Goal: Task Accomplishment & Management: Manage account settings

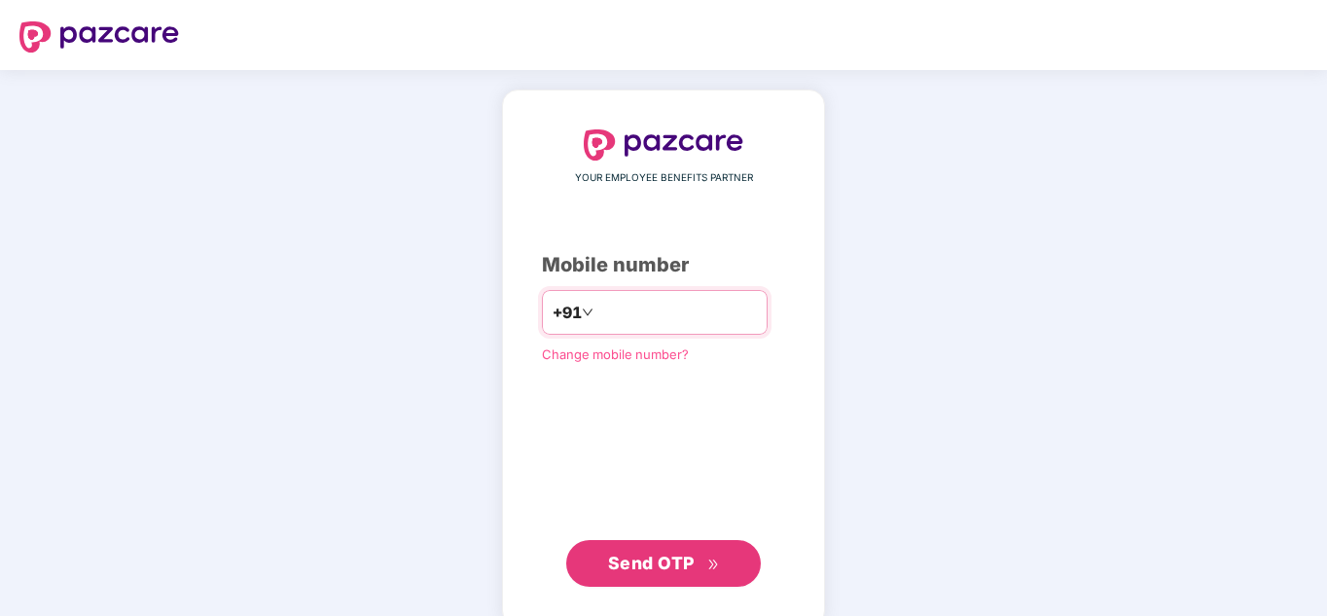
paste input "**********"
type input "**********"
click at [643, 559] on span "Send OTP" at bounding box center [651, 563] width 87 height 20
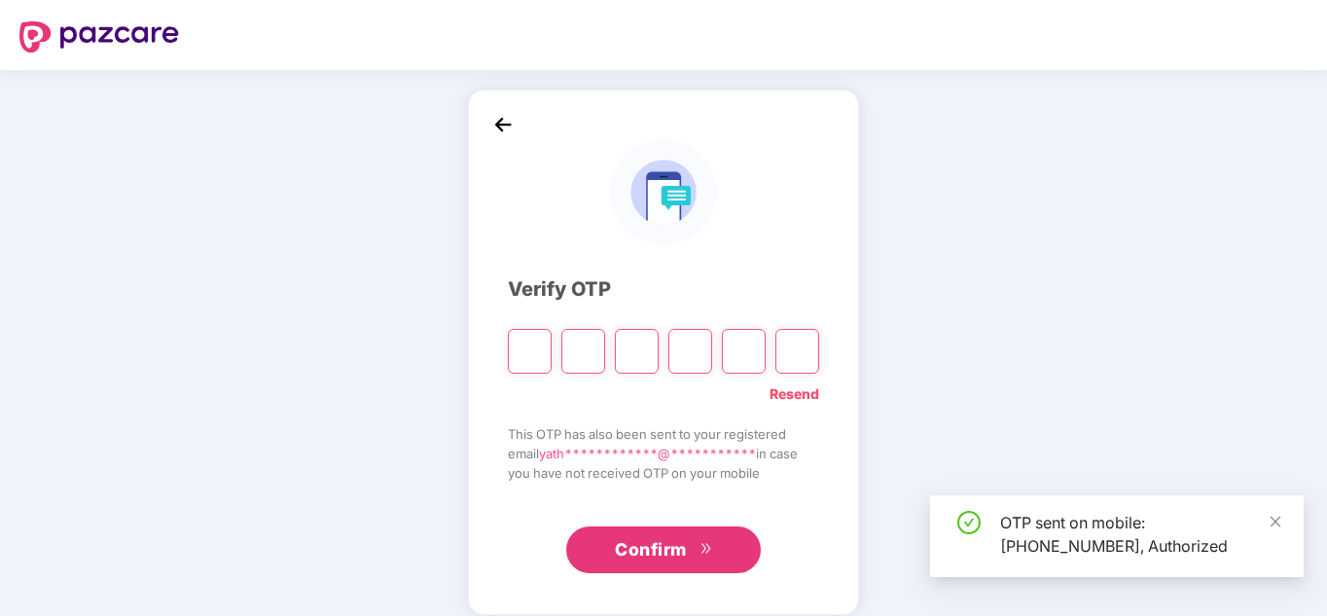
type input "*"
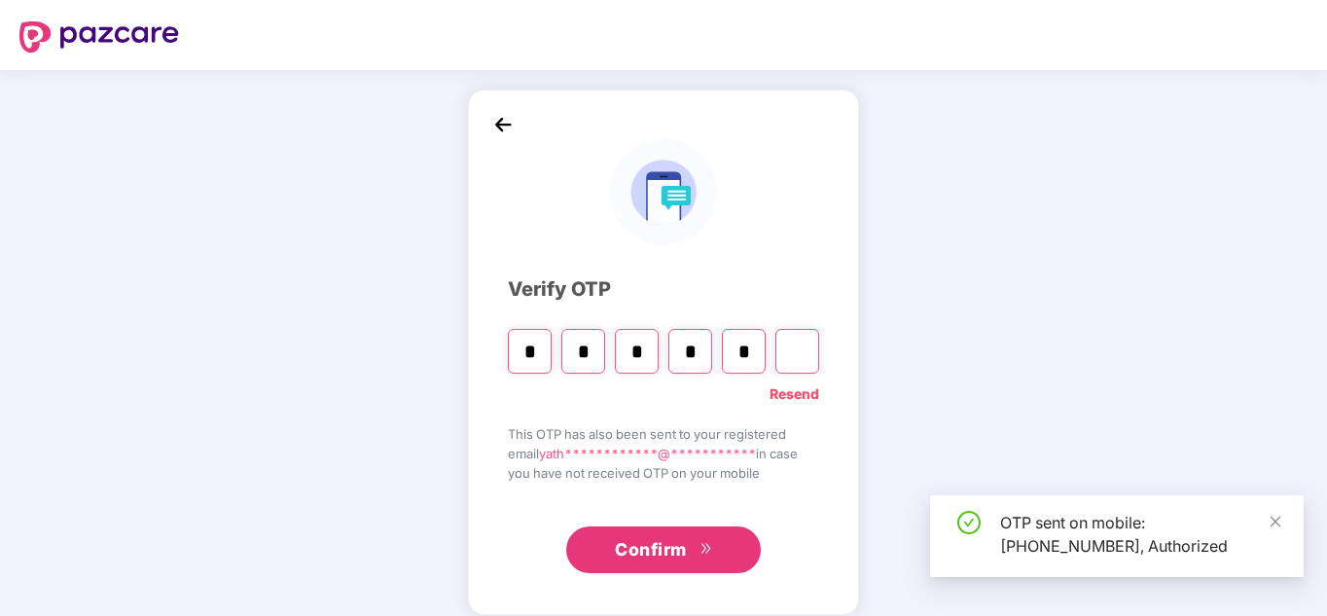
type input "*"
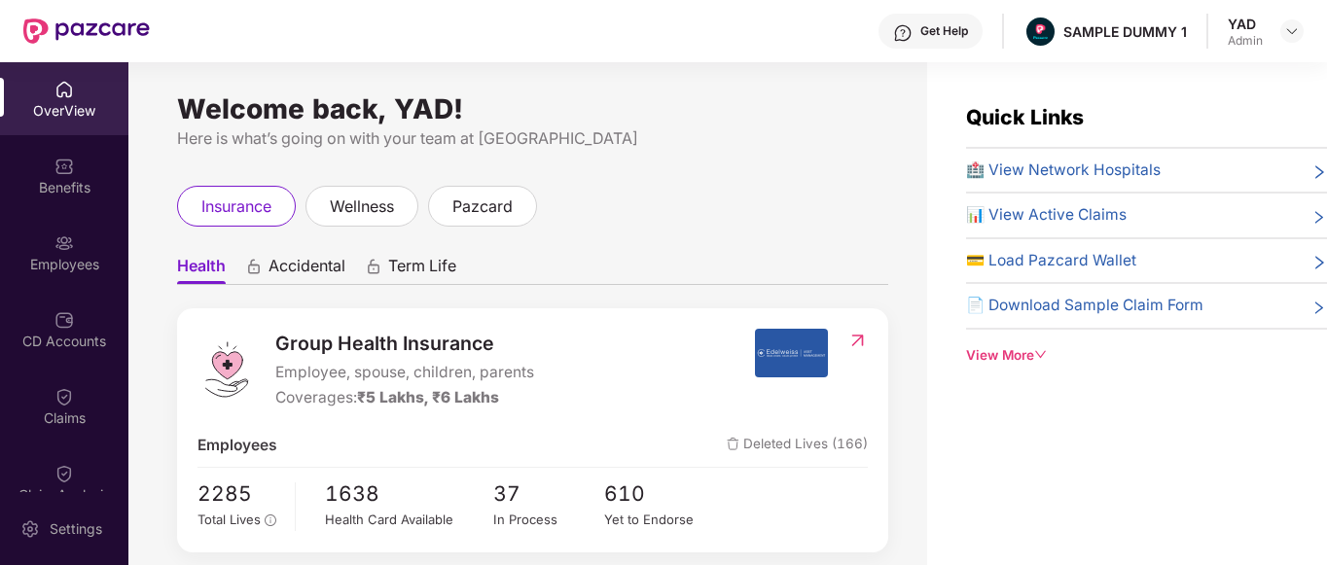
click at [1007, 356] on div "View More" at bounding box center [1146, 355] width 361 height 20
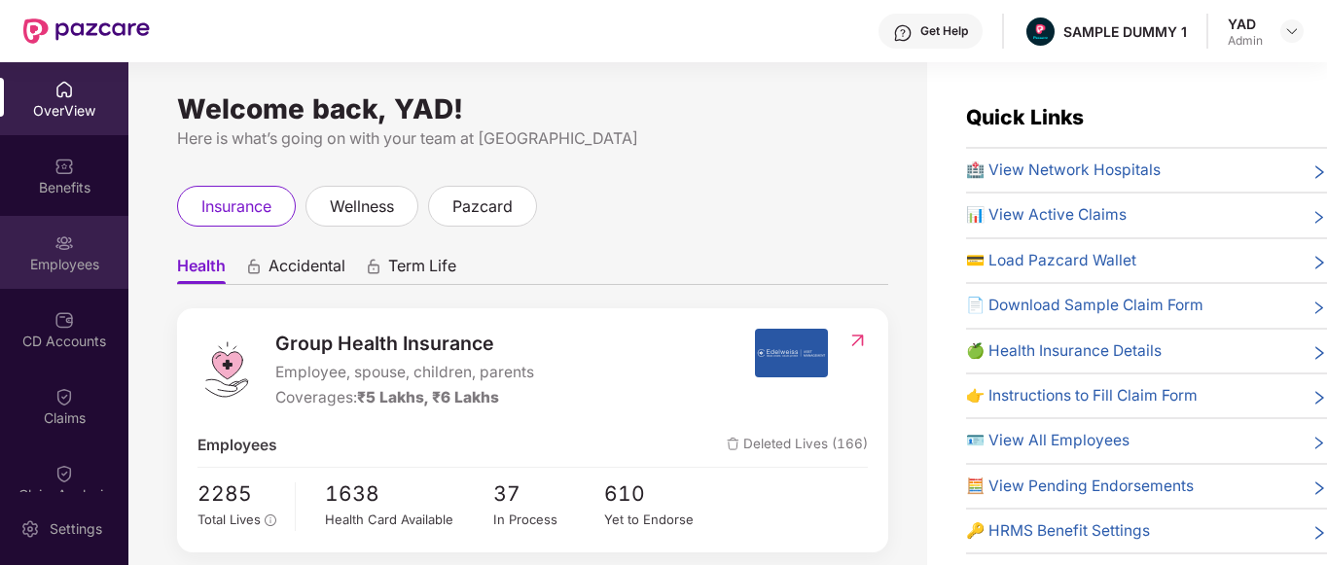
click at [25, 244] on div "Employees" at bounding box center [64, 252] width 128 height 73
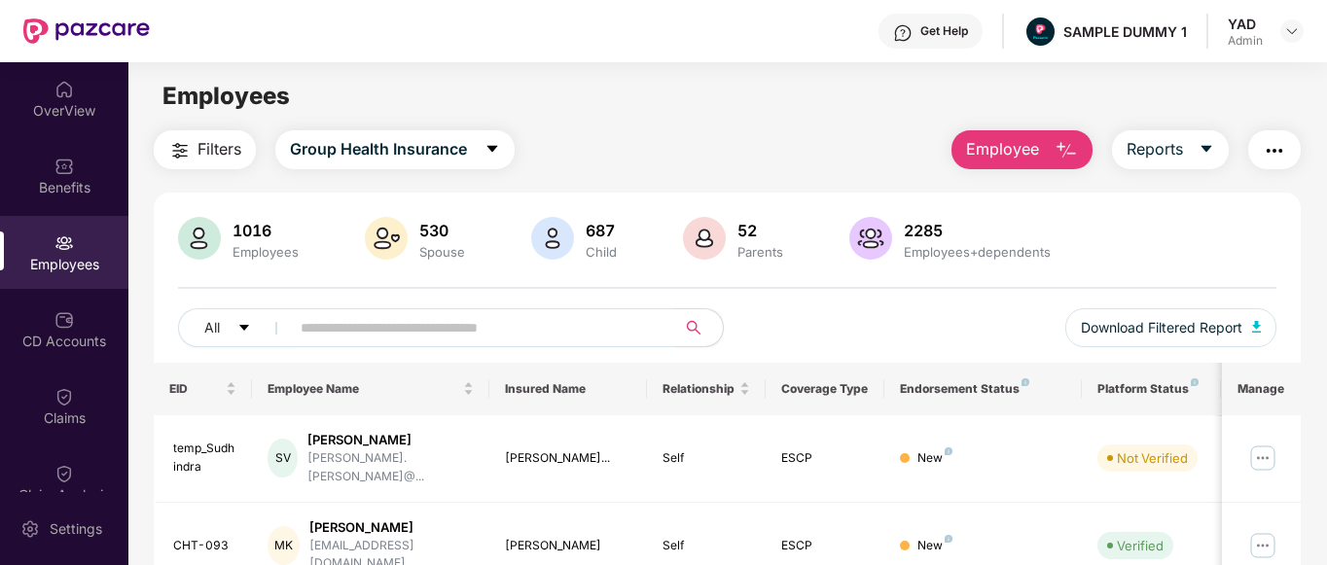
click at [973, 150] on span "Employee" at bounding box center [1002, 149] width 73 height 24
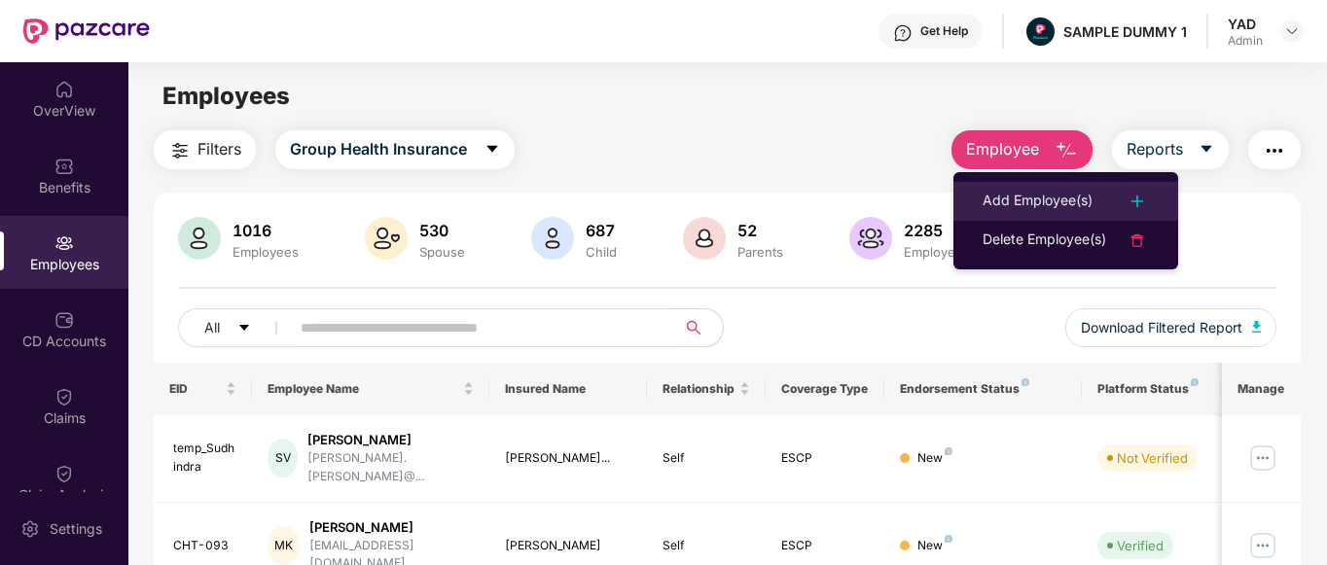
click at [1004, 185] on li "Add Employee(s)" at bounding box center [1066, 201] width 225 height 39
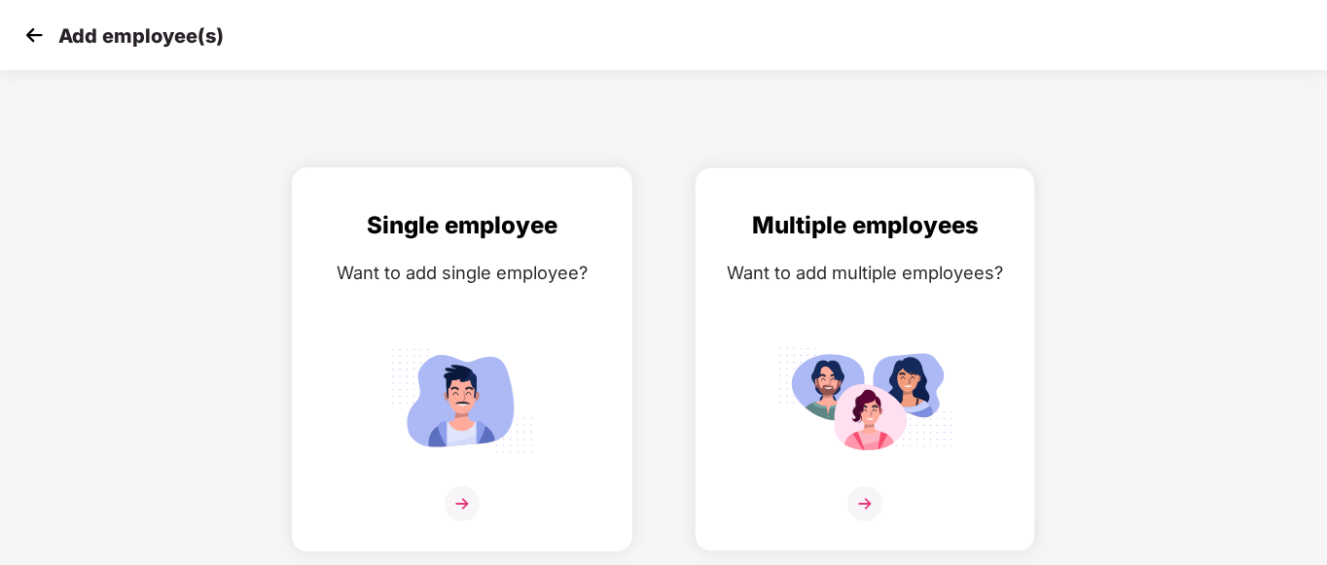
click at [462, 334] on div "Single employee Want to add single employee?" at bounding box center [462, 376] width 300 height 339
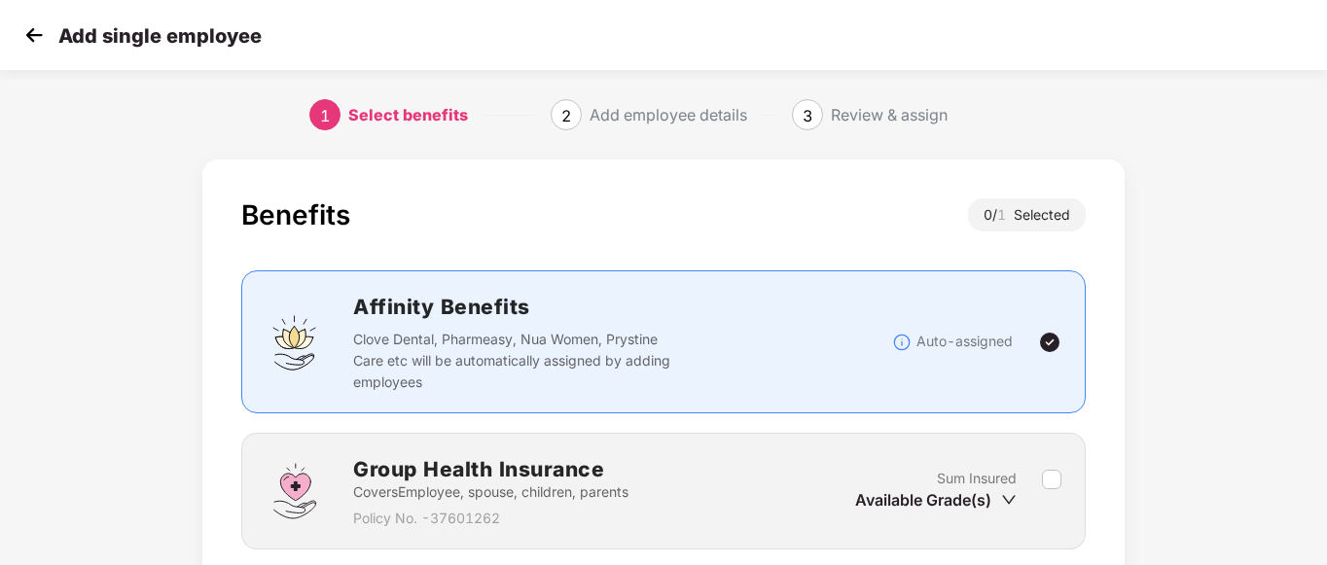
scroll to position [152, 0]
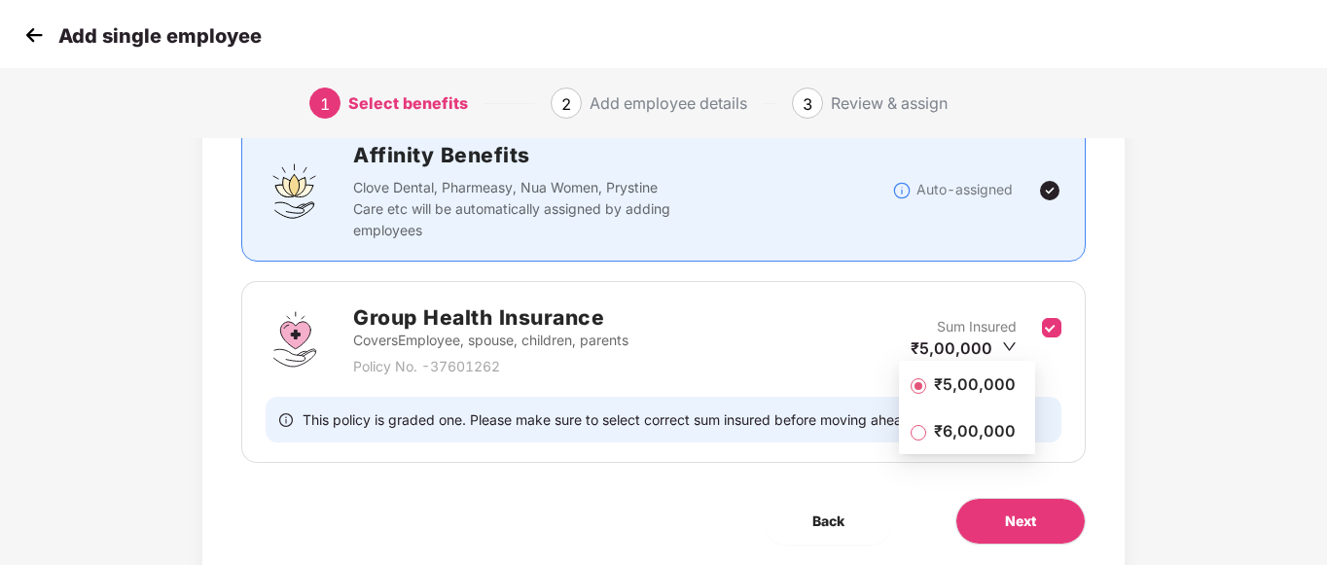
click at [996, 389] on span "₹5,00,000" at bounding box center [974, 384] width 97 height 21
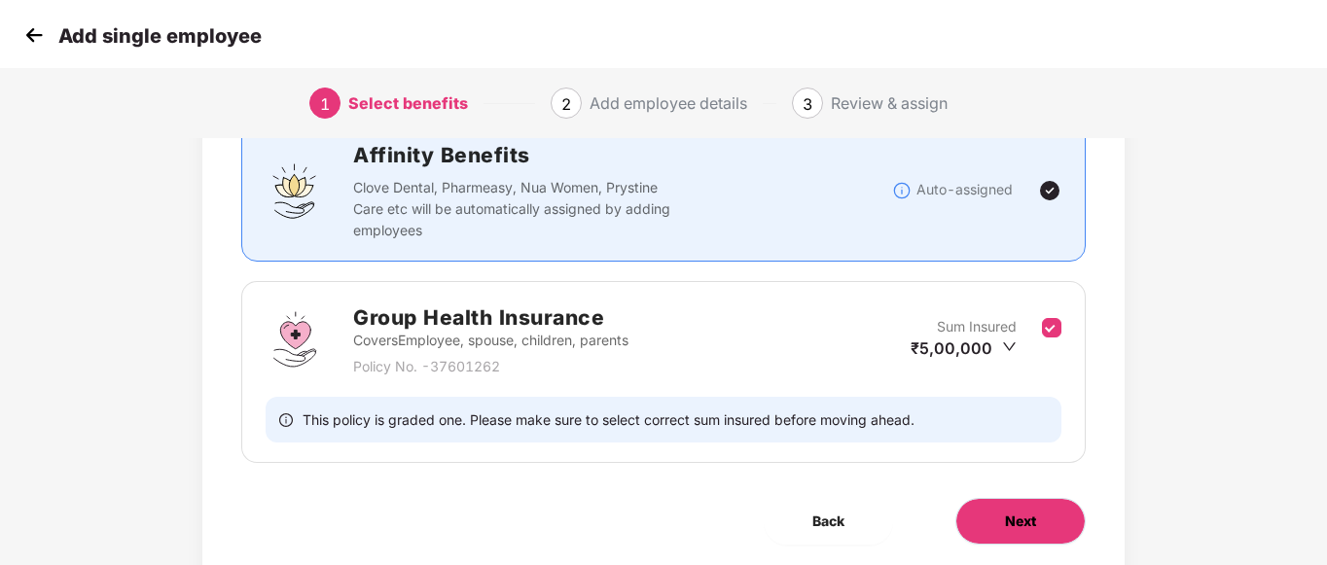
click at [1015, 501] on button "Next" at bounding box center [1021, 521] width 130 height 47
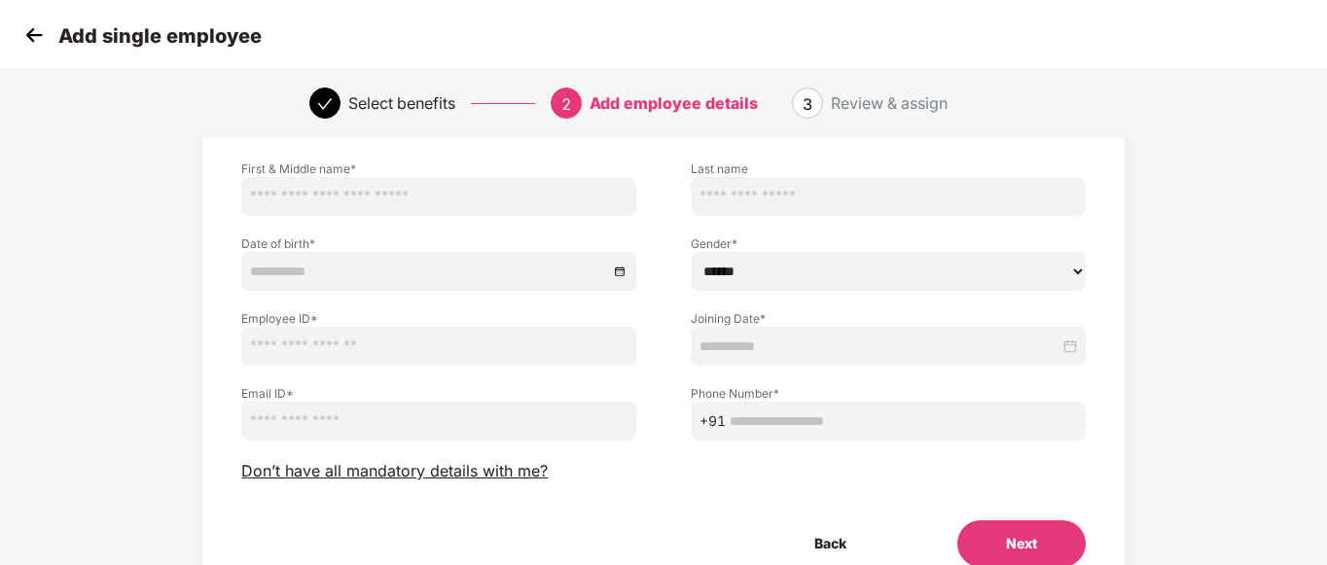
scroll to position [0, 0]
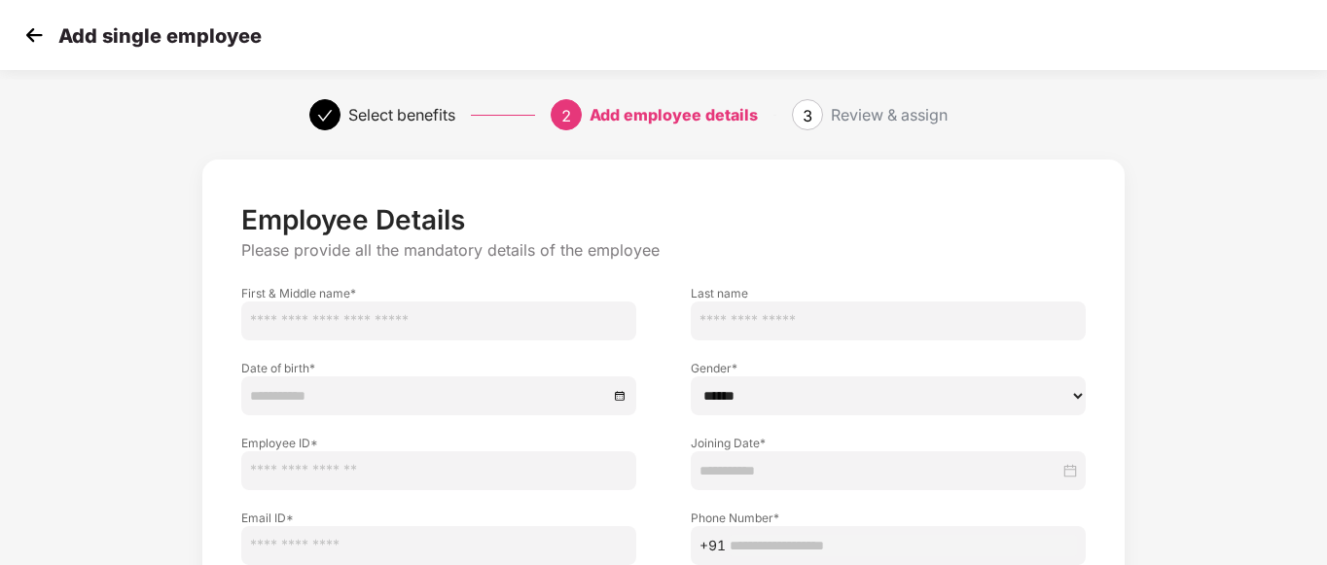
click at [29, 35] on img at bounding box center [33, 34] width 29 height 29
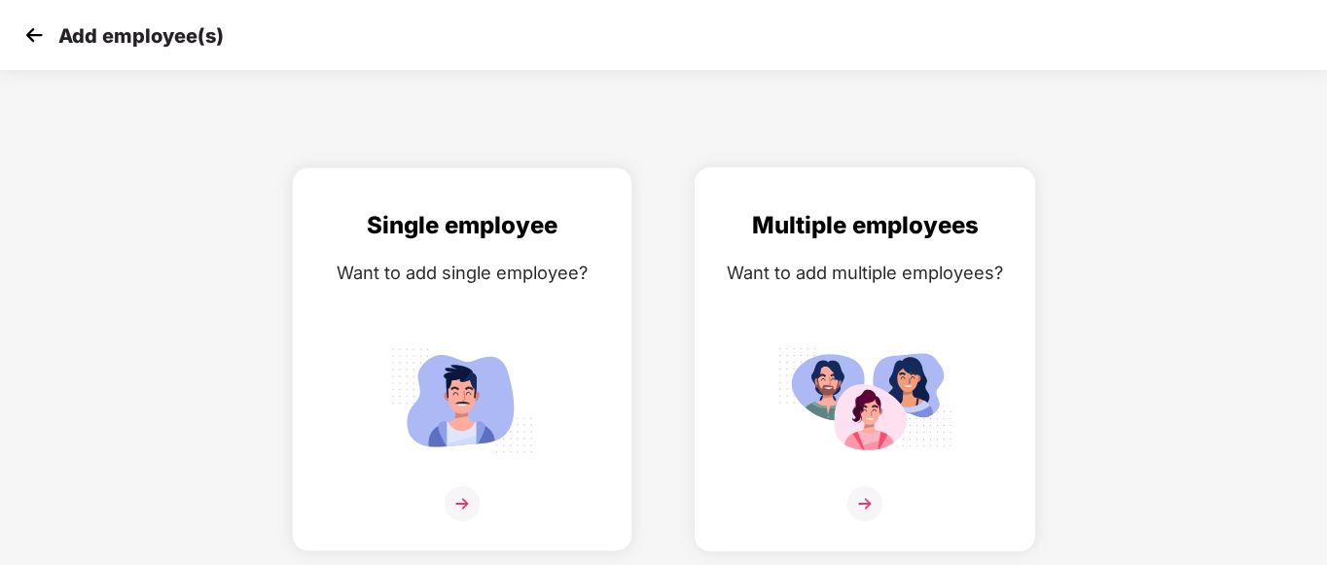
click at [852, 353] on img at bounding box center [865, 401] width 175 height 122
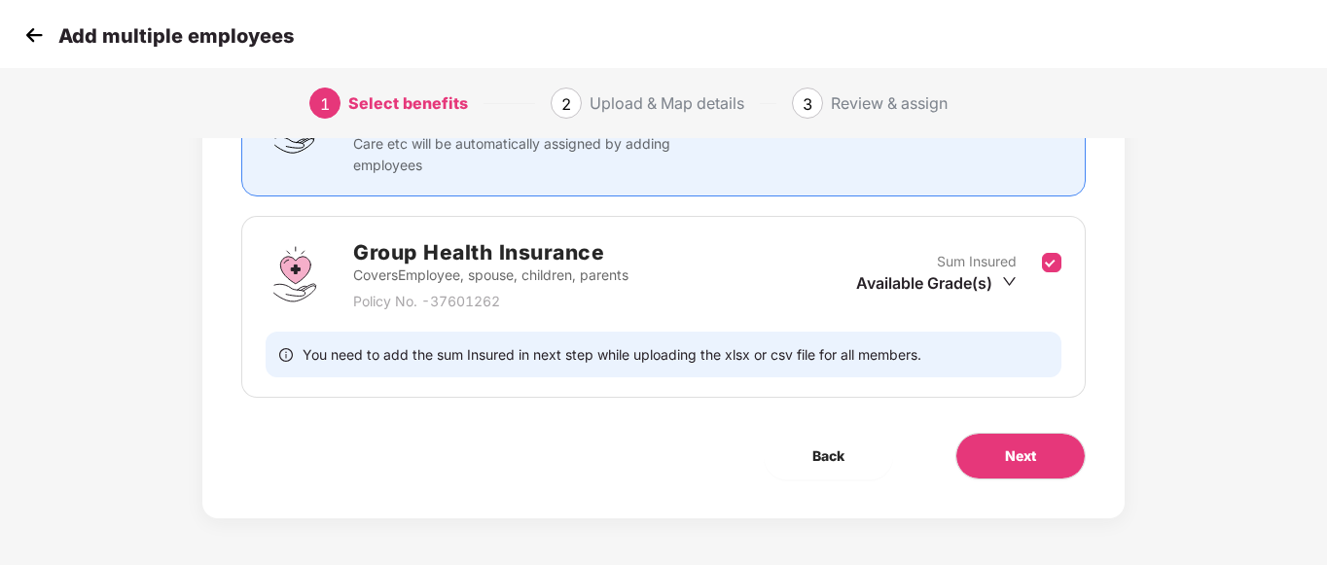
scroll to position [215, 0]
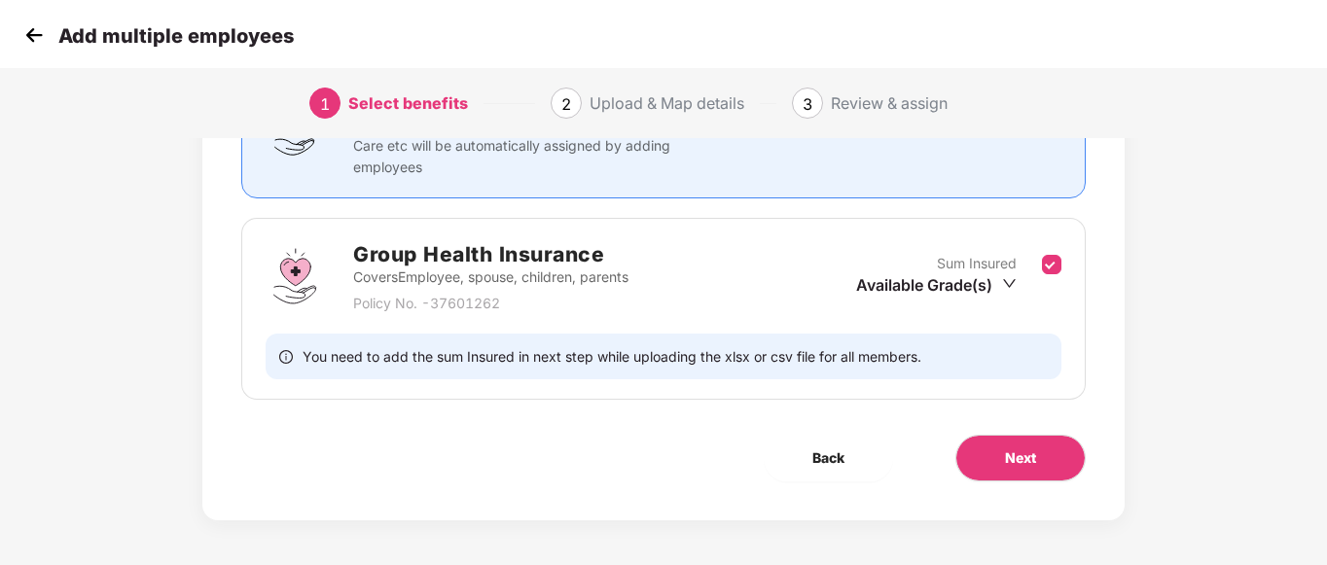
click at [993, 482] on div "Benefits 1 / 1 Selected Affinity Benefits Clove Dental, Pharmeasy, Nua Women, P…" at bounding box center [663, 233] width 922 height 576
click at [996, 468] on button "Next" at bounding box center [1021, 458] width 130 height 47
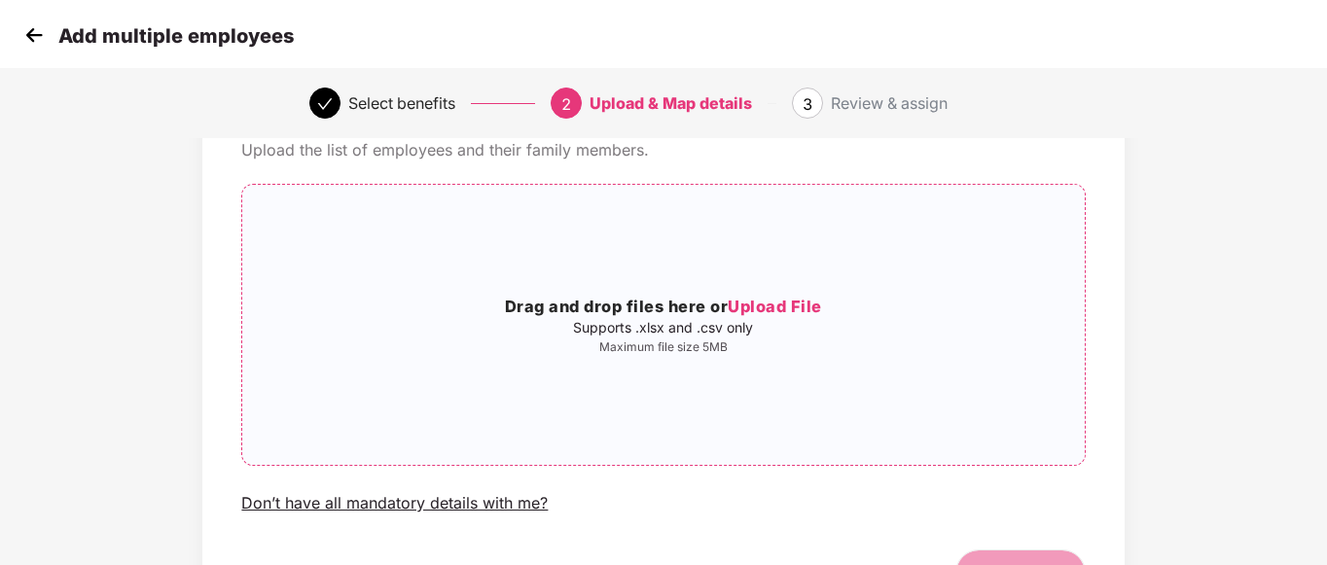
scroll to position [0, 0]
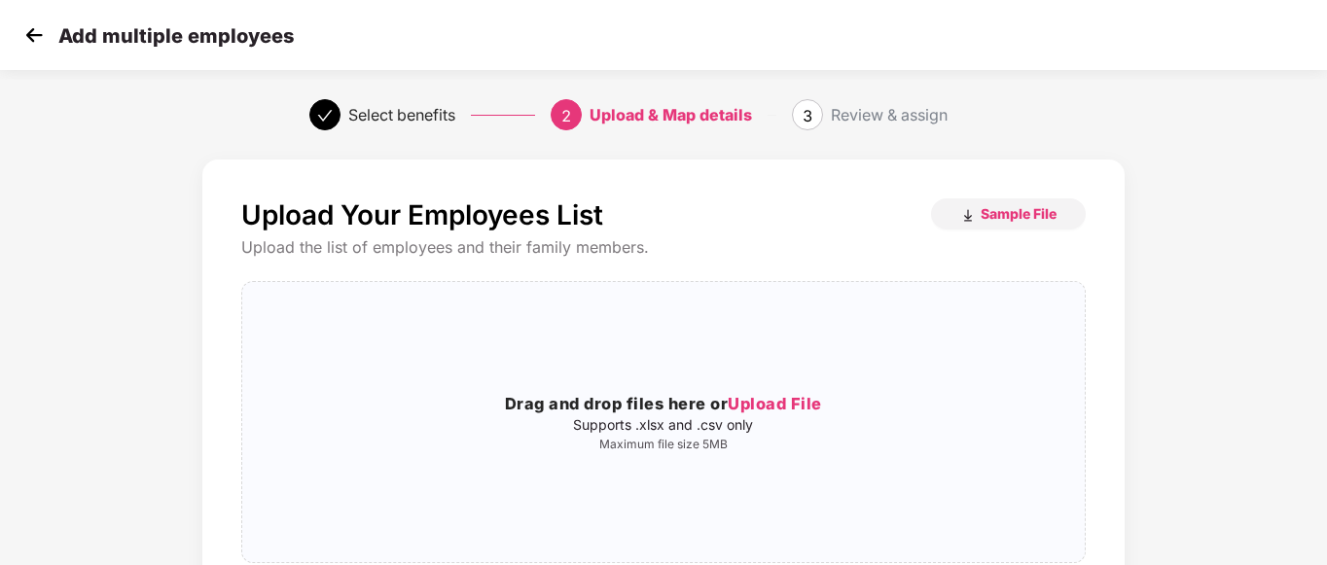
click at [27, 30] on img at bounding box center [33, 34] width 29 height 29
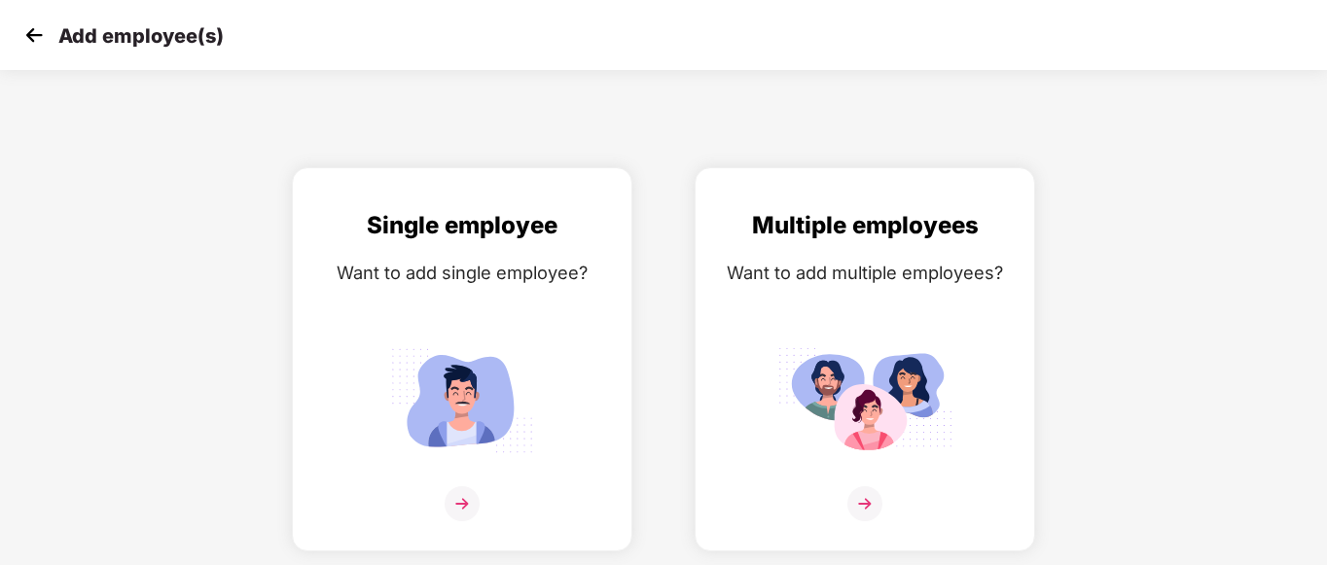
click at [38, 35] on img at bounding box center [33, 34] width 29 height 29
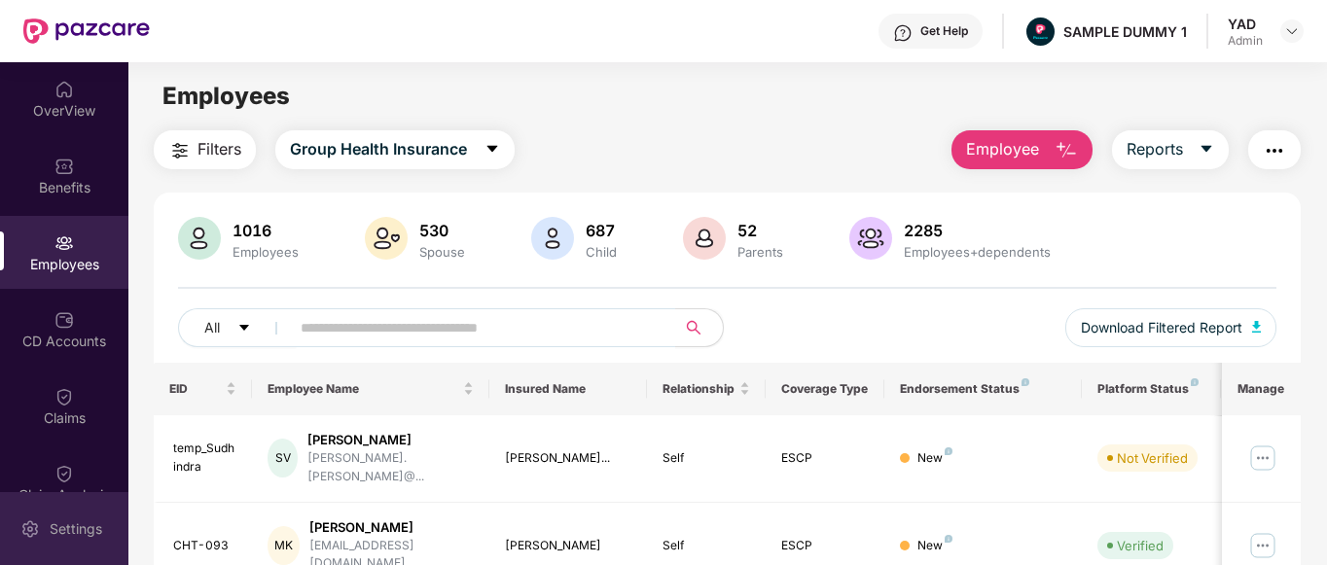
click at [70, 521] on div "Settings" at bounding box center [76, 529] width 64 height 19
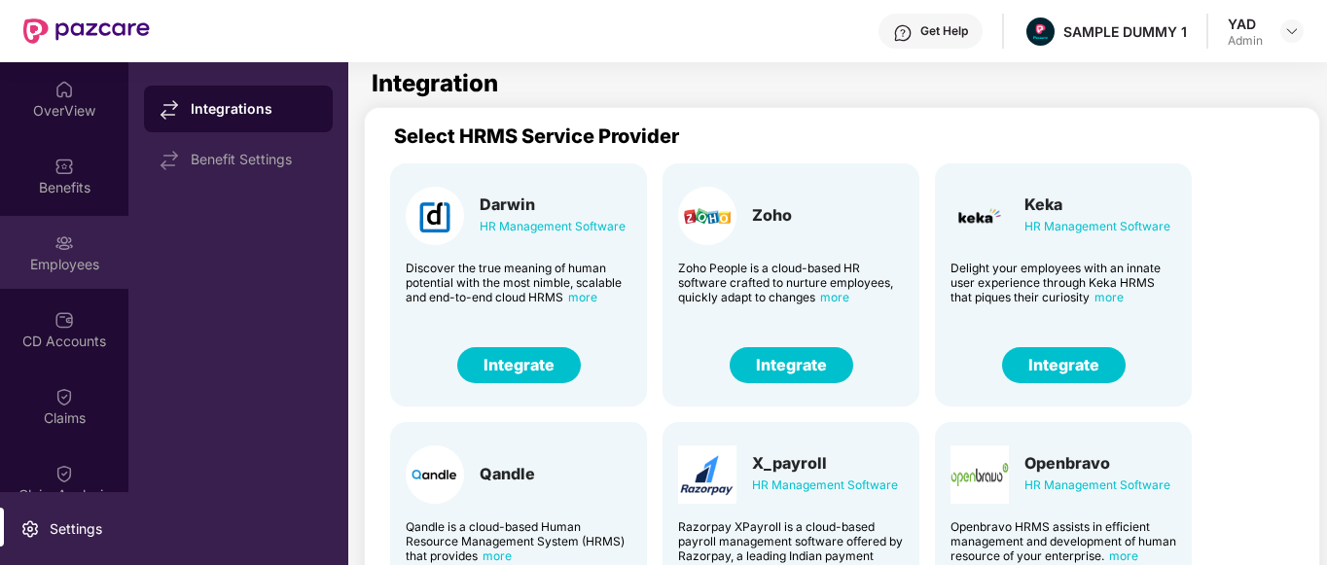
click at [62, 264] on div "Employees" at bounding box center [64, 264] width 128 height 19
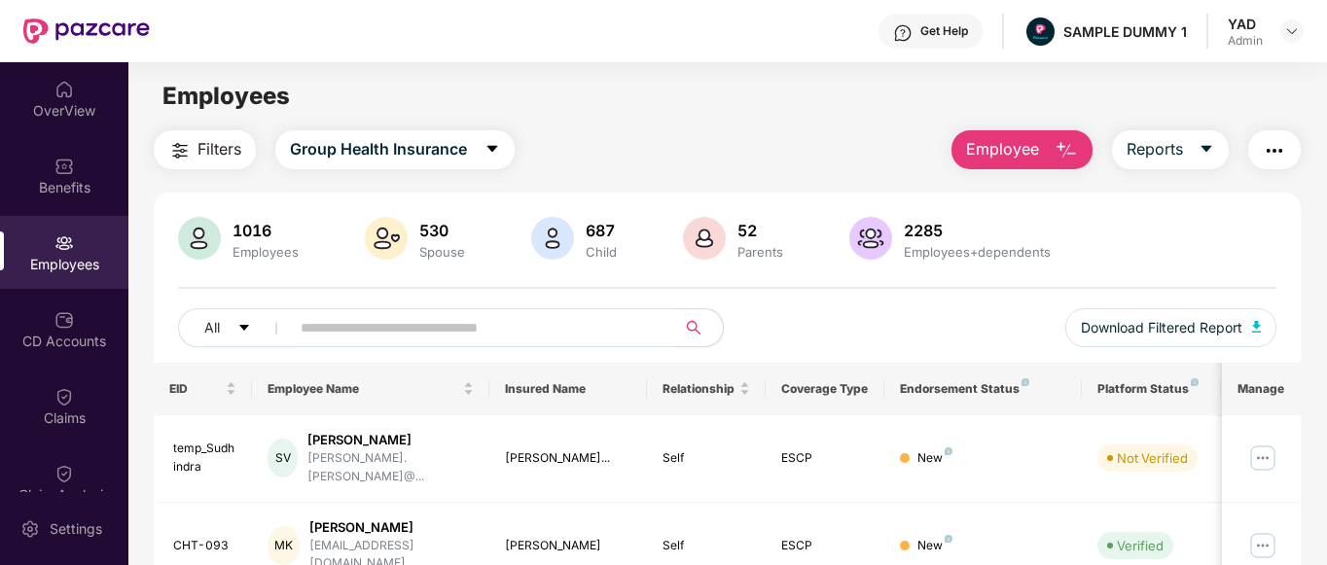
click at [1277, 158] on img "button" at bounding box center [1274, 150] width 23 height 23
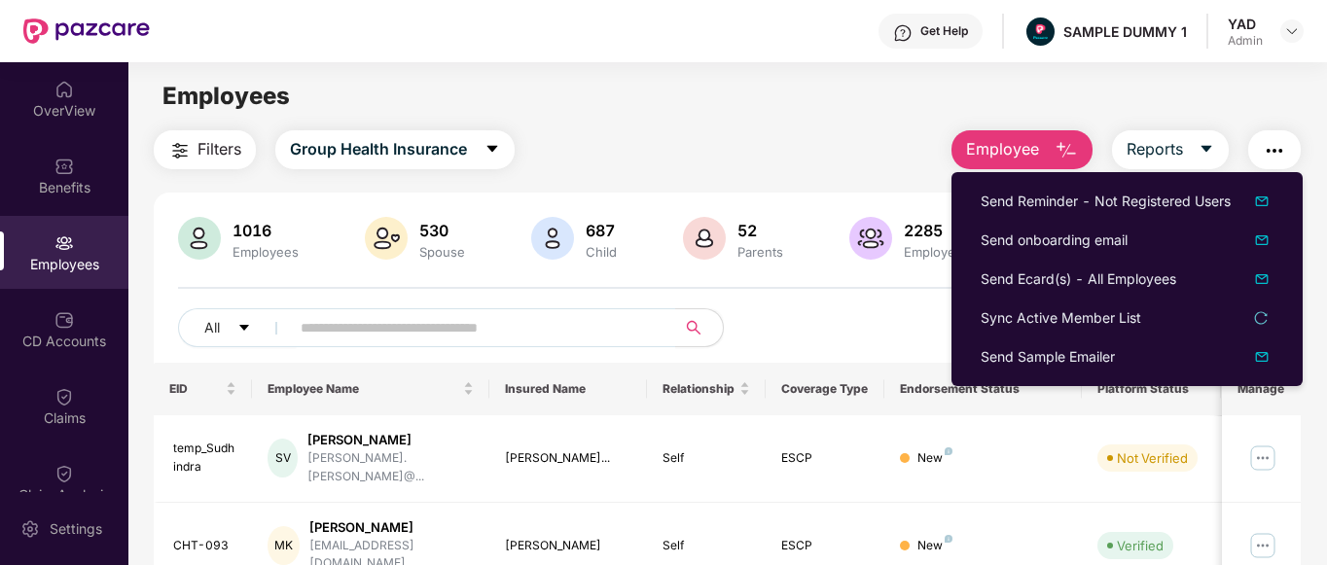
click at [787, 312] on div "All Download Filtered Report" at bounding box center [728, 336] width 1100 height 54
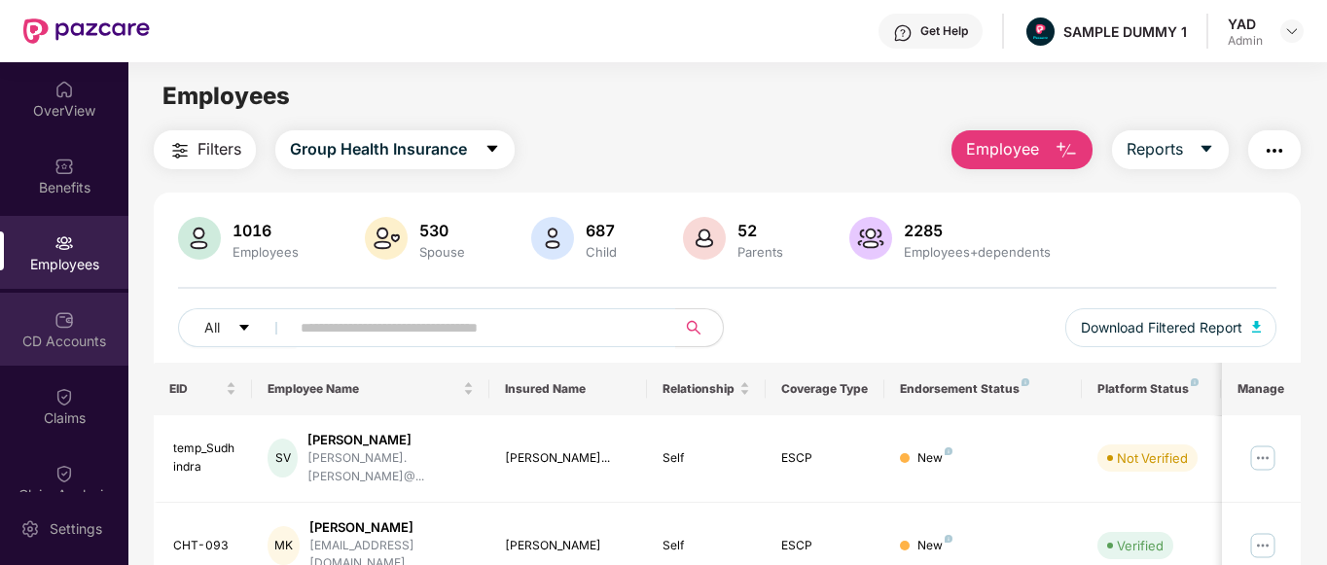
click at [34, 334] on div "CD Accounts" at bounding box center [64, 341] width 128 height 19
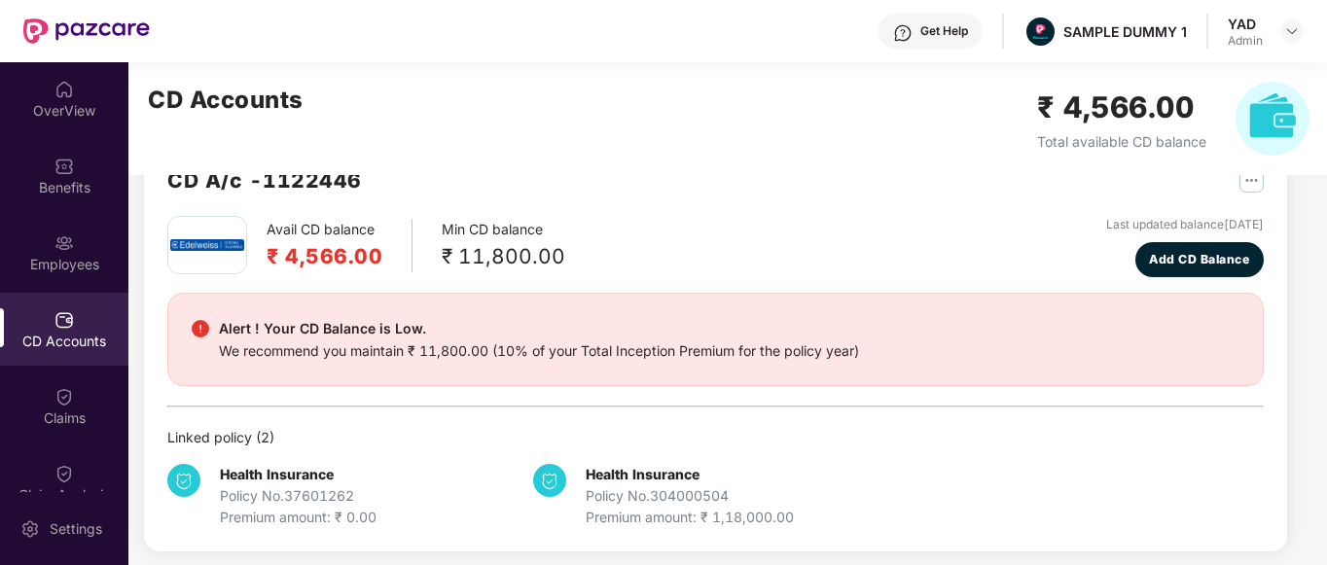
scroll to position [57, 0]
drag, startPoint x: 268, startPoint y: 228, endPoint x: 410, endPoint y: 275, distance: 149.9
click at [410, 275] on div "Avail CD balance ₹ 4,566.00 Min CD balance ₹ 11,800.00 Last updated balance [DA…" at bounding box center [715, 246] width 1097 height 61
click at [564, 315] on div "Alert ! Your CD Balance is Low. We recommend you maintain ₹ 11,800.00 (10% of y…" at bounding box center [715, 339] width 1097 height 93
drag, startPoint x: 438, startPoint y: 227, endPoint x: 605, endPoint y: 252, distance: 169.3
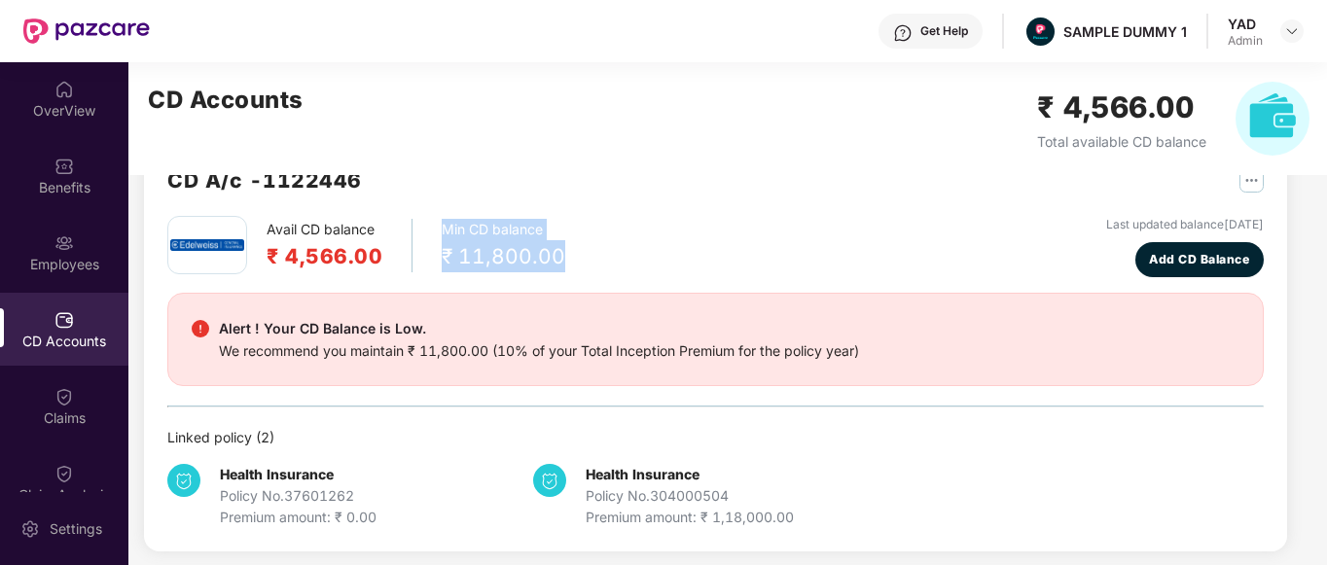
click at [605, 252] on div "Avail CD balance ₹ 4,566.00 Min CD balance ₹ 11,800.00 Last updated balance [DA…" at bounding box center [715, 246] width 1097 height 61
drag, startPoint x: 436, startPoint y: 229, endPoint x: 556, endPoint y: 252, distance: 122.0
click at [556, 252] on div "Avail CD balance ₹ 4,566.00 Min CD balance ₹ 11,800.00" at bounding box center [366, 245] width 398 height 58
click at [579, 273] on div "Avail CD balance ₹ 4,566.00 Min CD balance ₹ 11,800.00 Last updated balance [DA…" at bounding box center [715, 246] width 1097 height 61
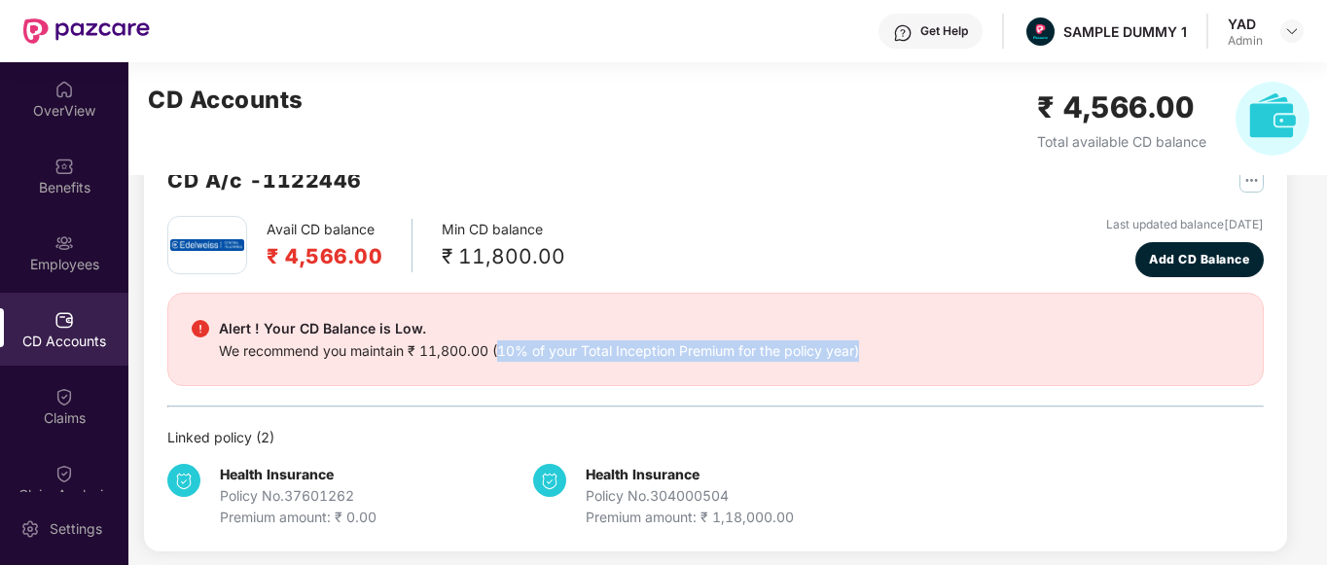
drag, startPoint x: 496, startPoint y: 351, endPoint x: 867, endPoint y: 372, distance: 371.4
click at [867, 372] on div "Alert ! Your CD Balance is Low. We recommend you maintain ₹ 11,800.00 (10% of y…" at bounding box center [715, 339] width 1097 height 93
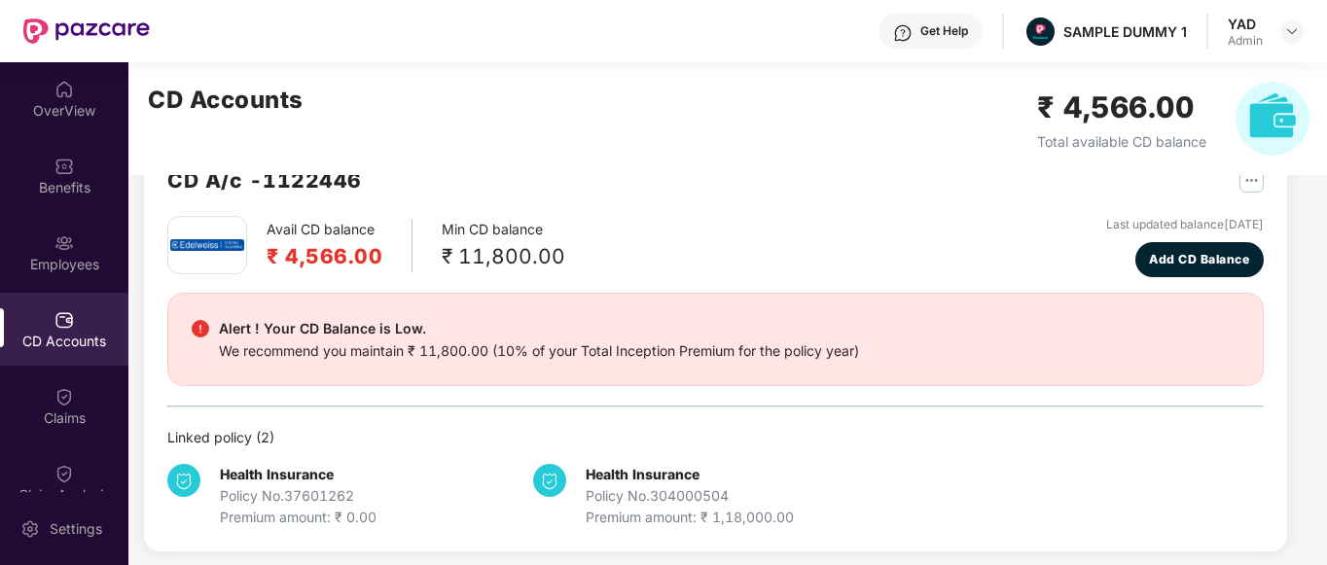
click at [878, 329] on div "Alert ! Your CD Balance is Low. We recommend you maintain ₹ 11,800.00 (10% of y…" at bounding box center [716, 339] width 1048 height 45
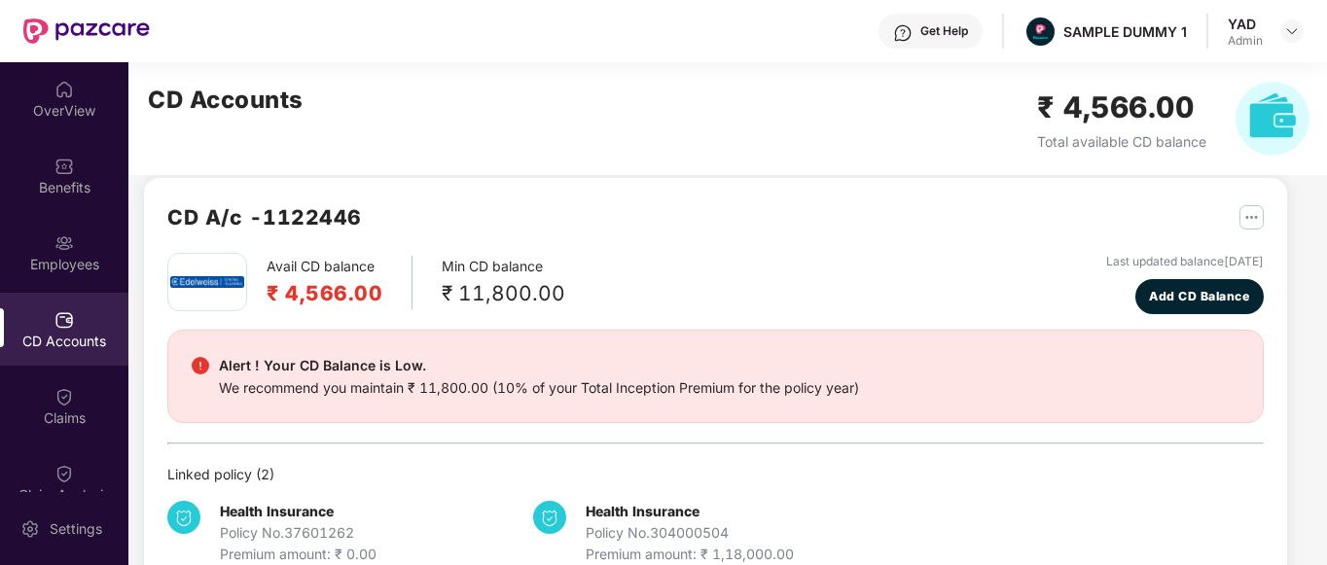
scroll to position [19, 0]
click at [1163, 295] on span "Add CD Balance" at bounding box center [1199, 297] width 100 height 18
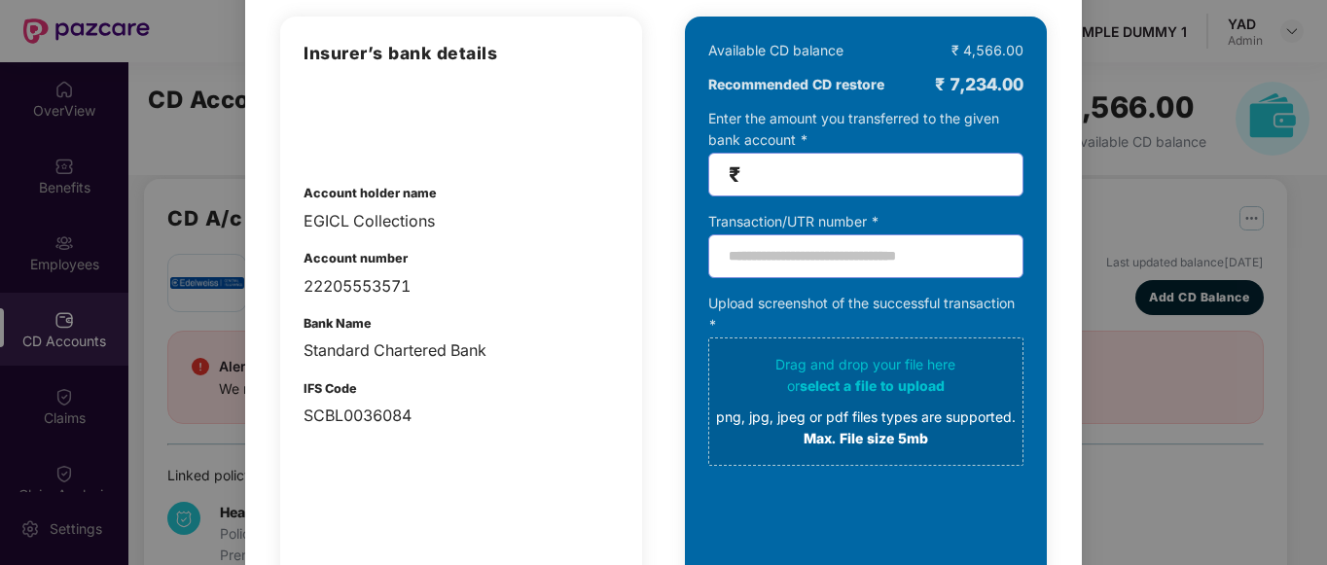
scroll to position [161, 0]
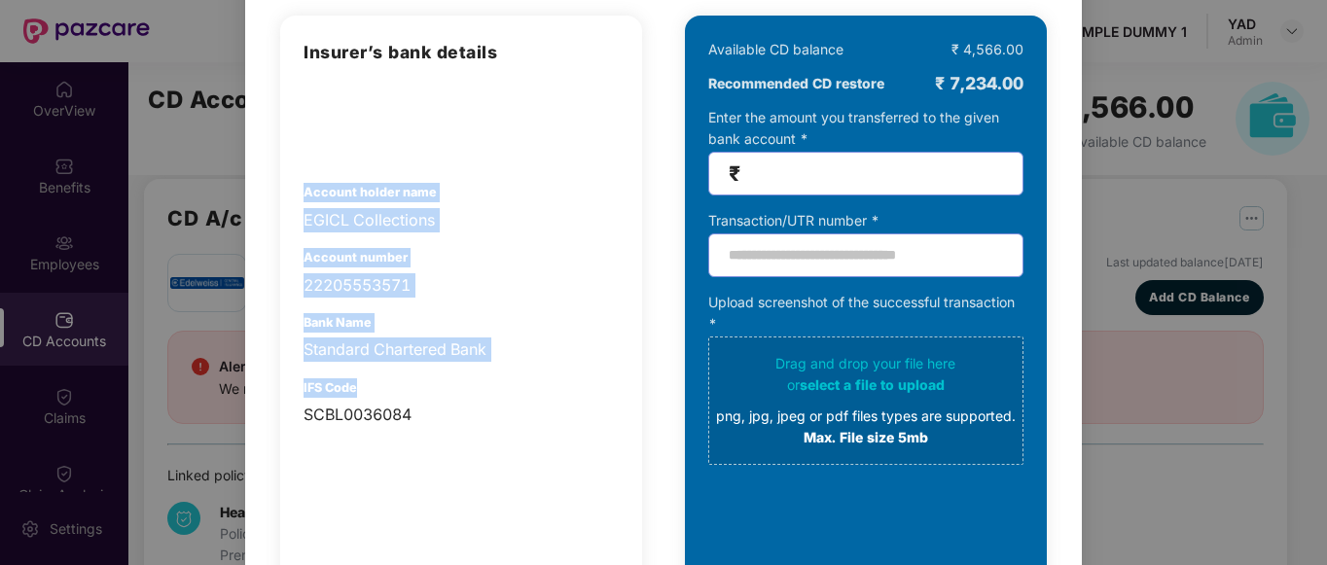
drag, startPoint x: 305, startPoint y: 189, endPoint x: 469, endPoint y: 391, distance: 260.8
click at [469, 391] on div "Insurer’s bank details Account holder name EGICL Collections Account number 222…" at bounding box center [461, 233] width 315 height 388
click at [507, 318] on div "Bank Name Standard Chartered Bank" at bounding box center [461, 338] width 315 height 50
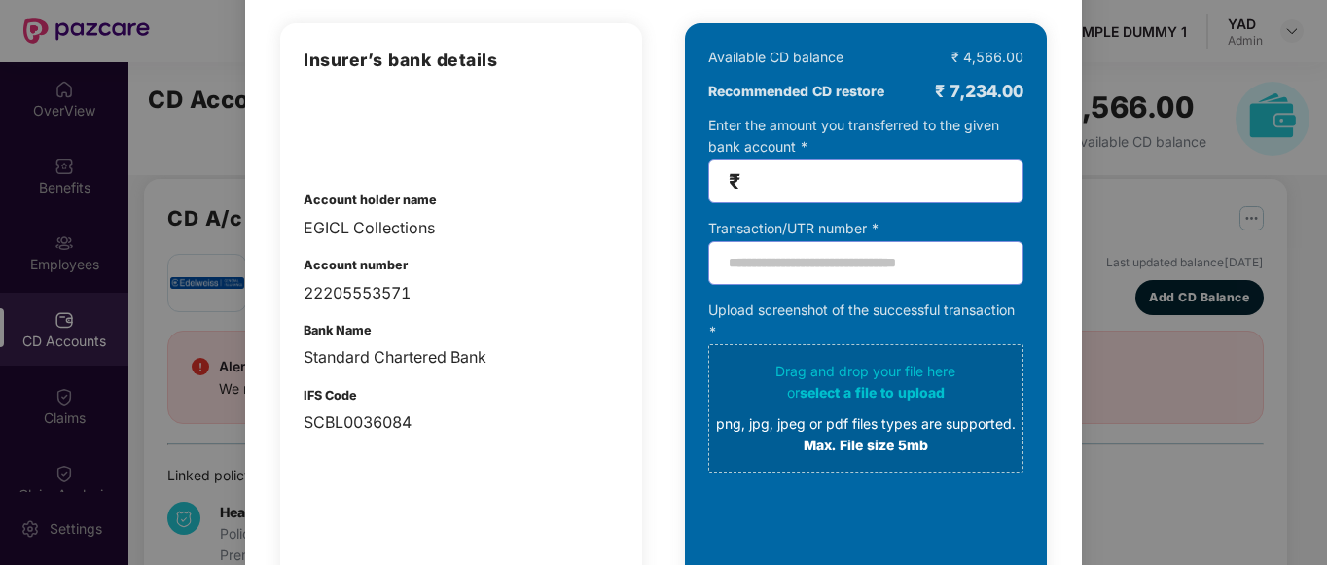
scroll to position [0, 0]
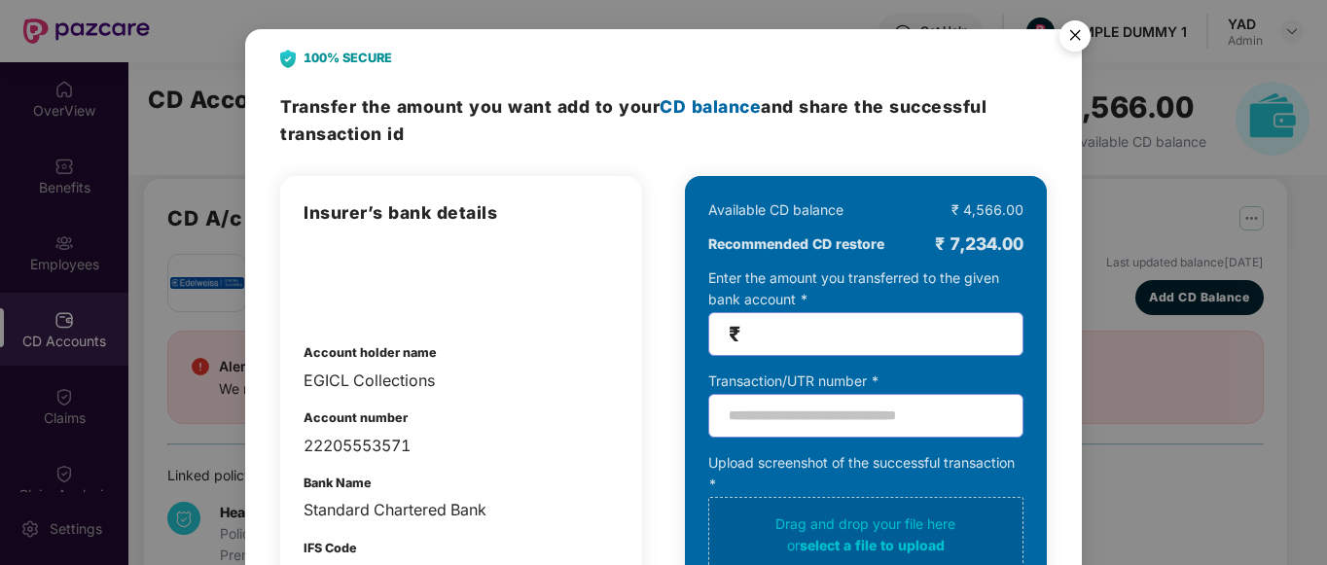
click at [819, 315] on span "₹" at bounding box center [865, 334] width 315 height 44
click at [1067, 26] on img "Close" at bounding box center [1075, 39] width 54 height 54
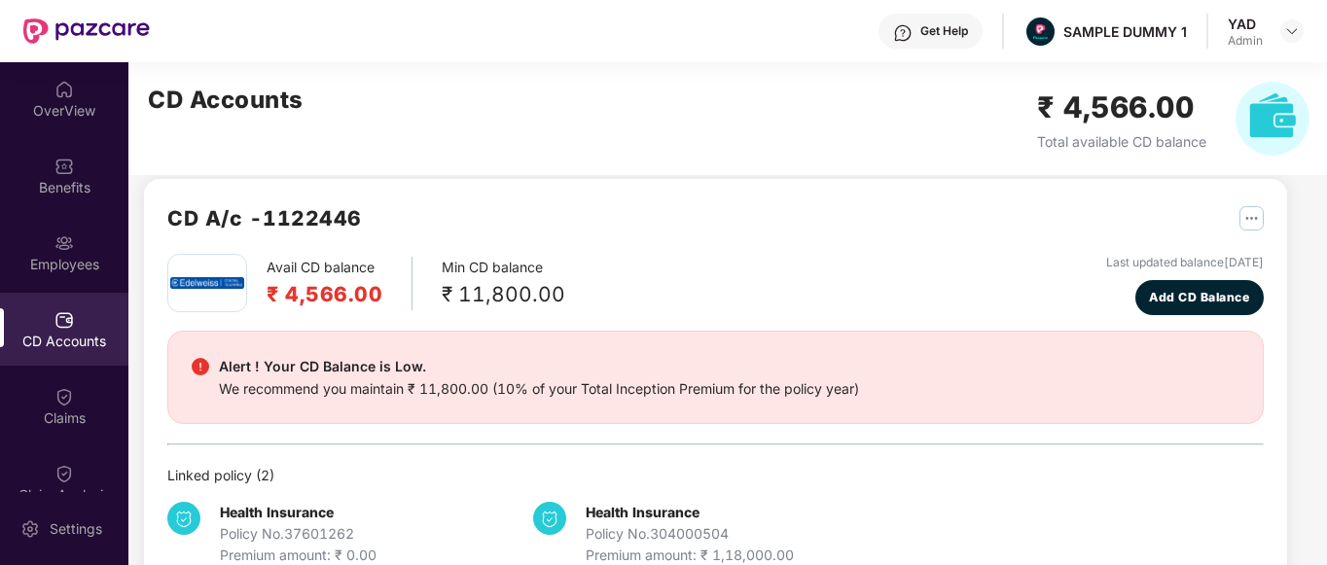
click at [853, 306] on div "Avail CD balance ₹ 4,566.00 Min CD balance ₹ 11,800.00 Last updated balance [DA…" at bounding box center [715, 284] width 1097 height 61
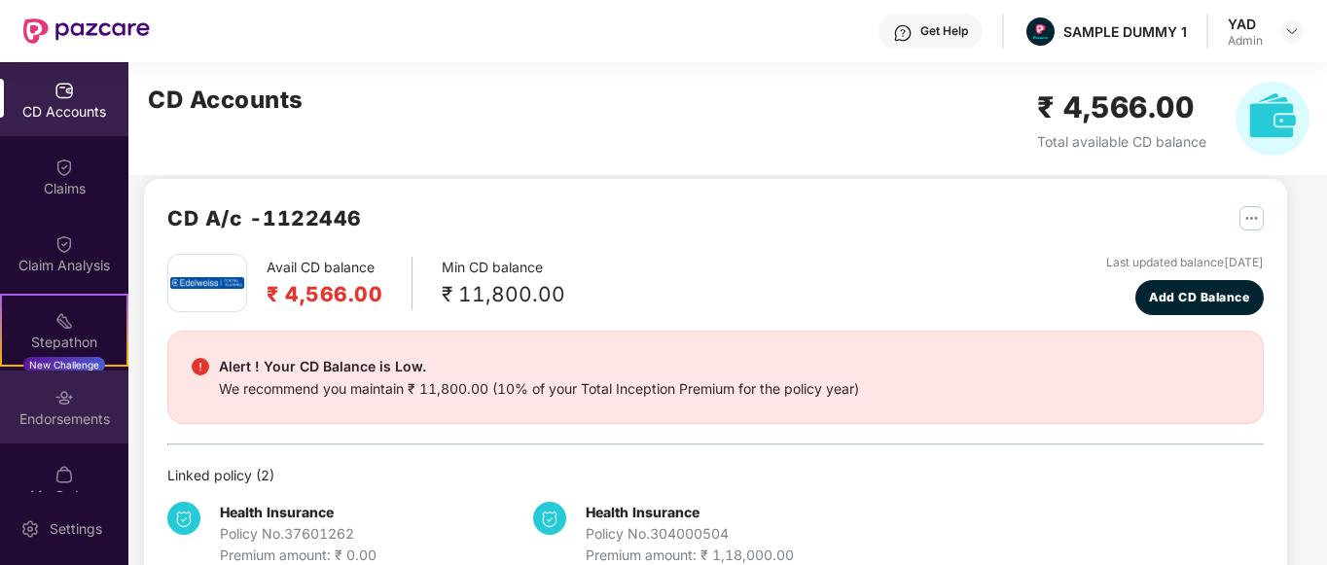
scroll to position [306, 0]
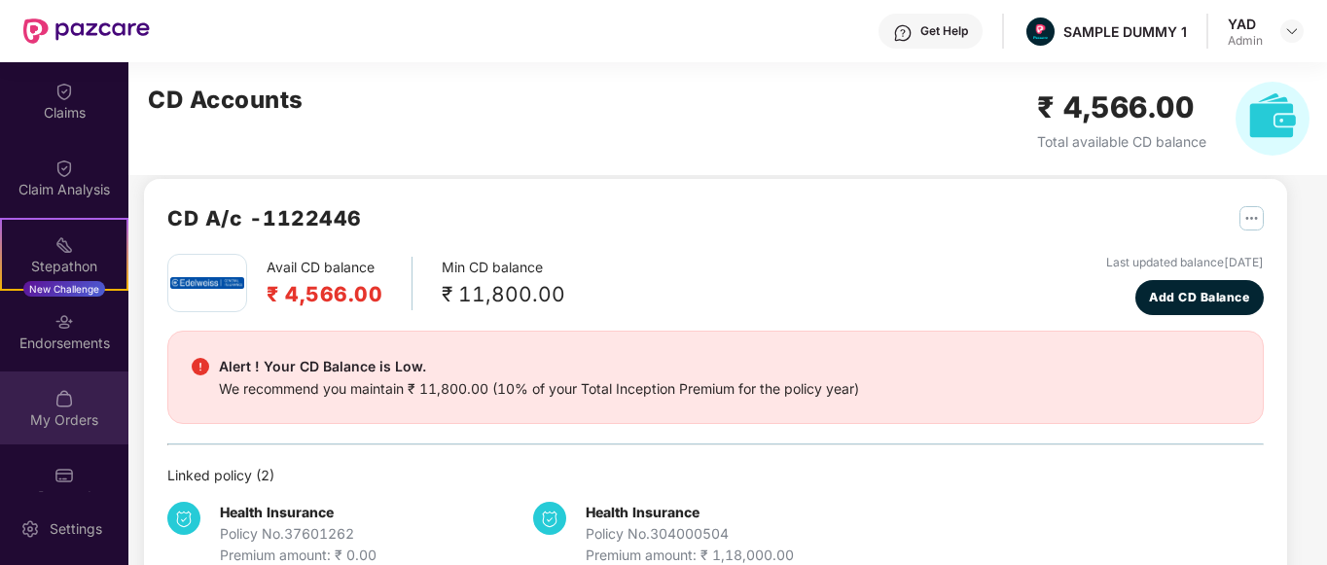
click at [61, 414] on div "My Orders" at bounding box center [64, 420] width 128 height 19
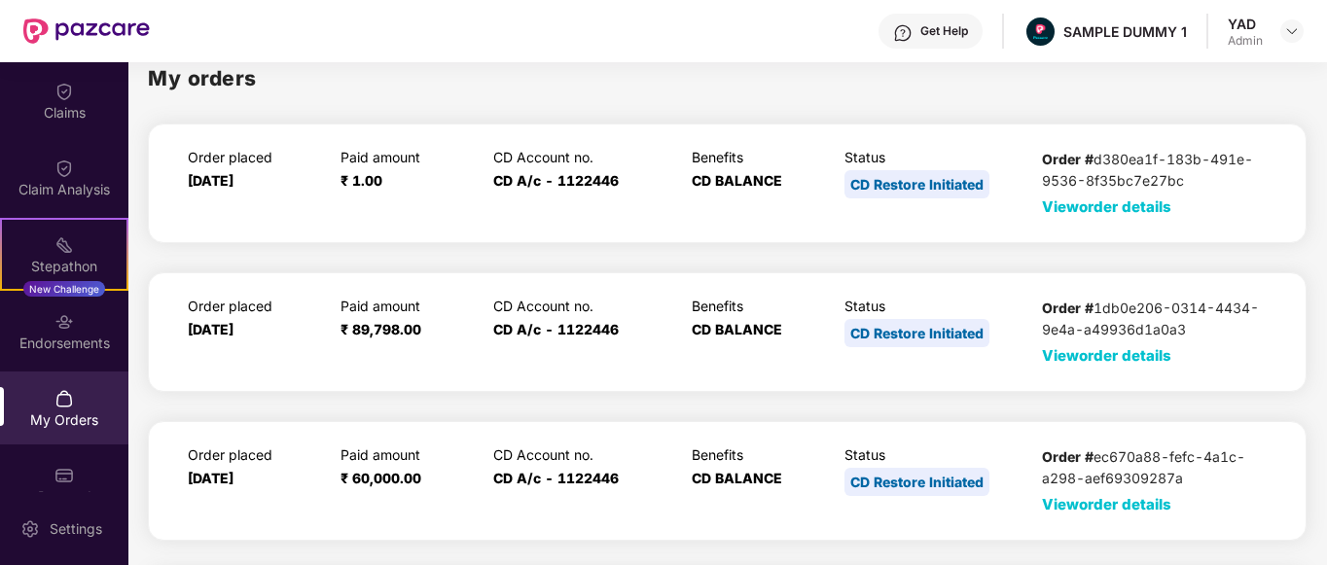
scroll to position [121, 0]
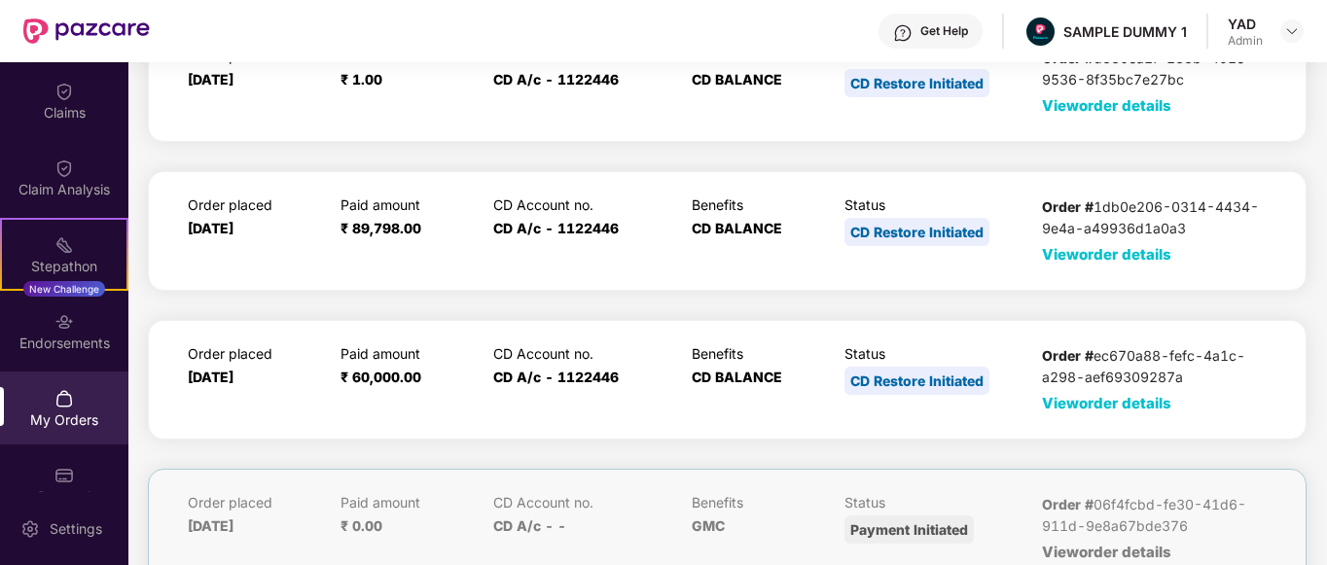
click at [1079, 401] on span "View order details" at bounding box center [1106, 403] width 129 height 18
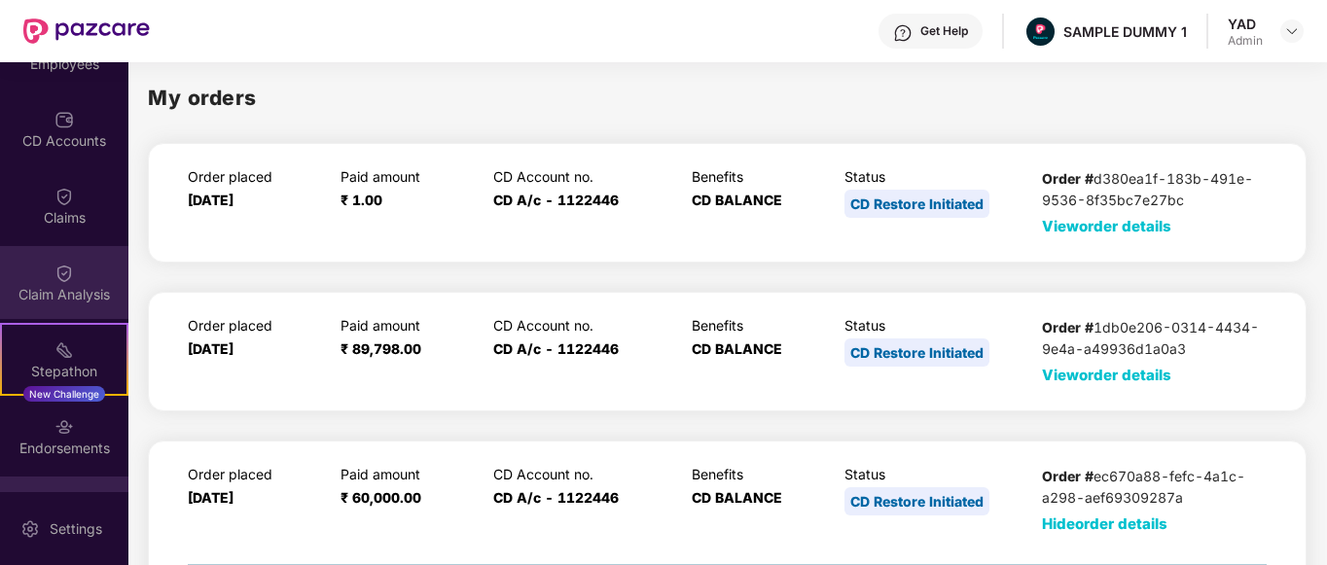
scroll to position [94, 0]
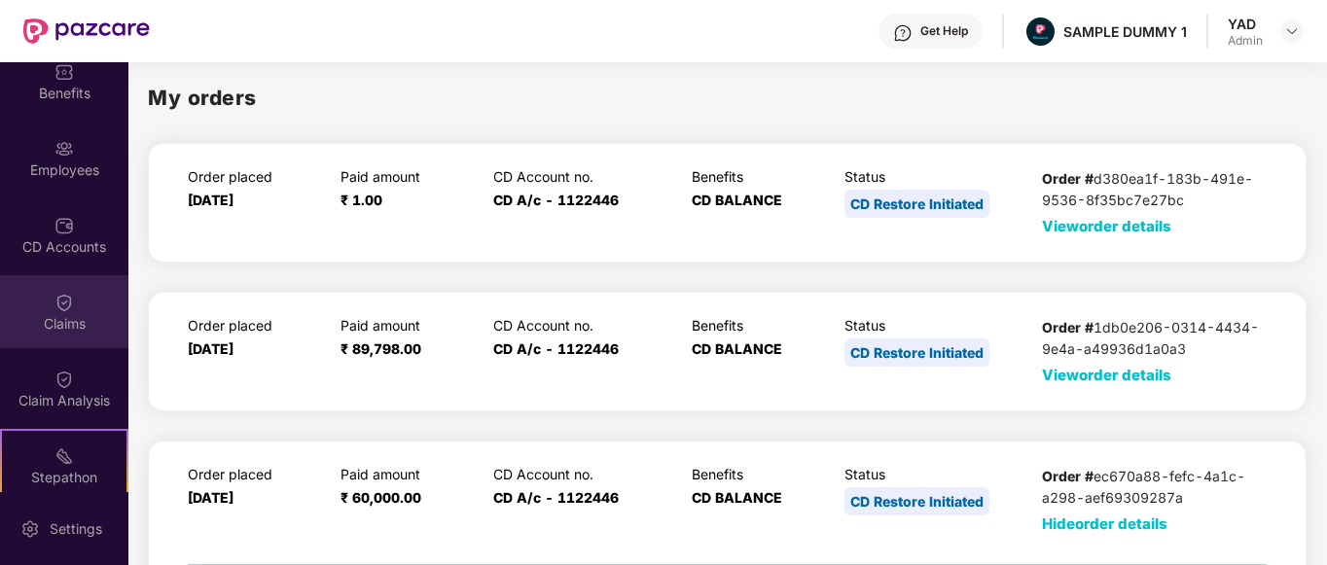
click at [35, 333] on div "Claims" at bounding box center [64, 323] width 128 height 19
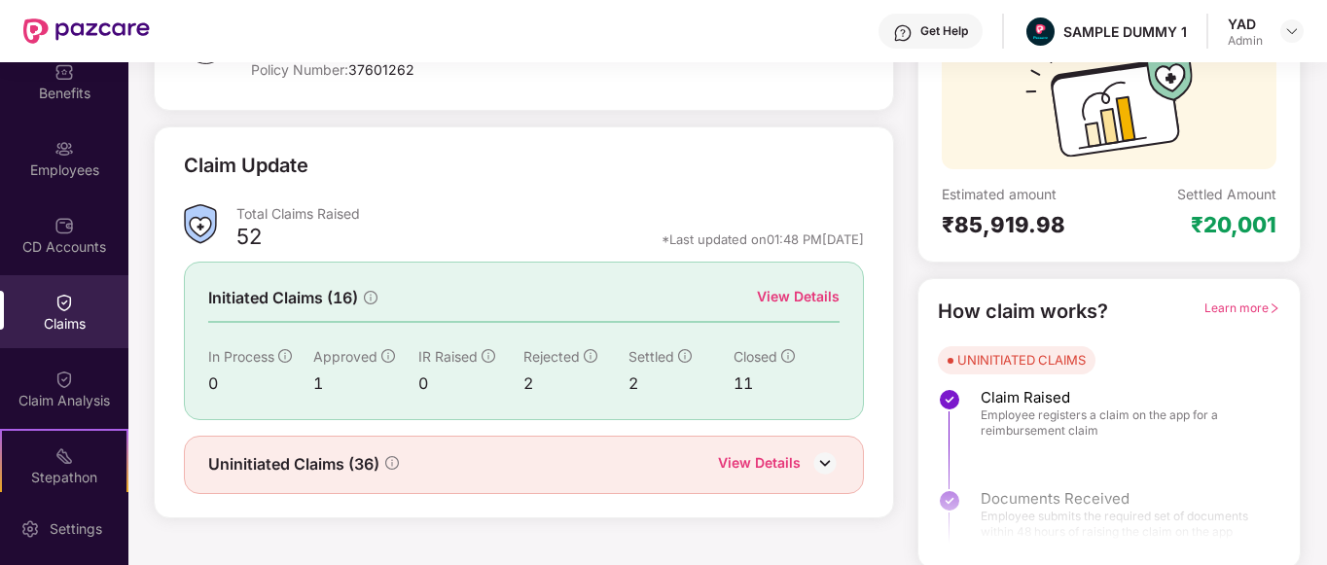
scroll to position [195, 0]
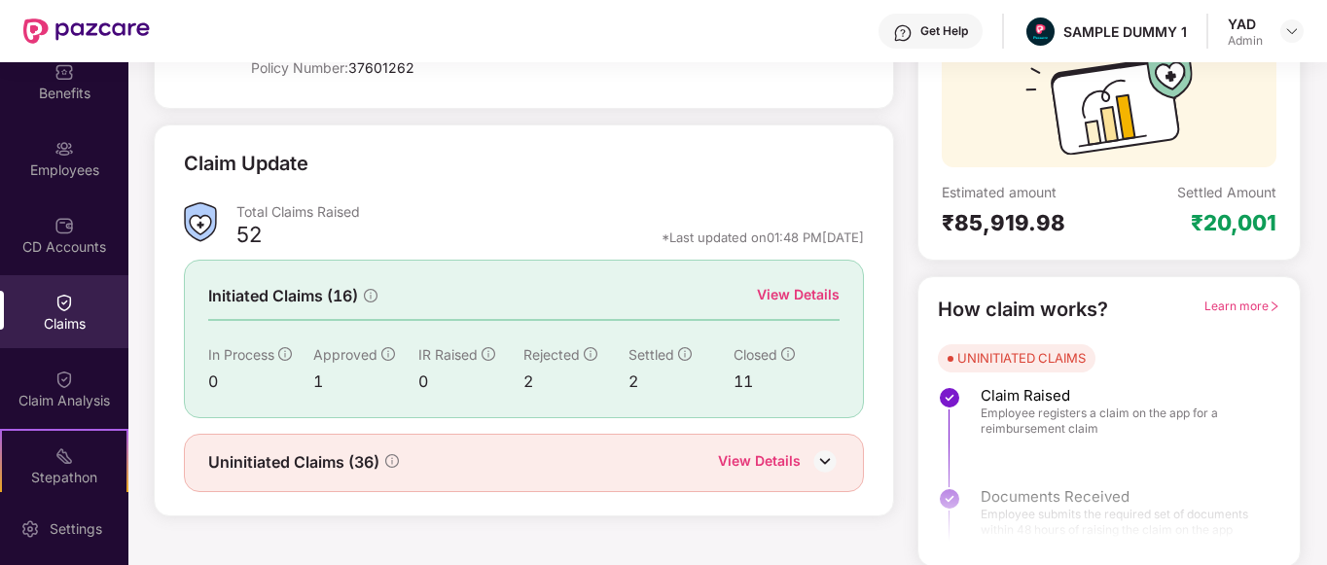
click at [814, 289] on div "View Details" at bounding box center [798, 294] width 83 height 21
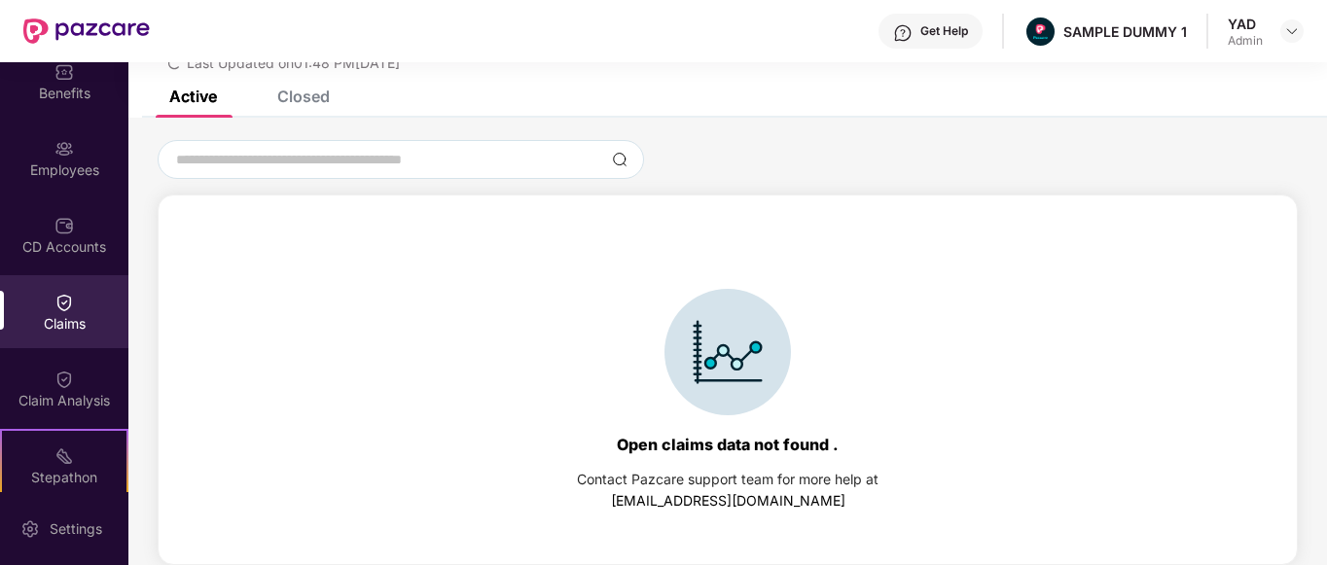
scroll to position [84, 0]
click at [300, 99] on div "Closed" at bounding box center [303, 96] width 53 height 19
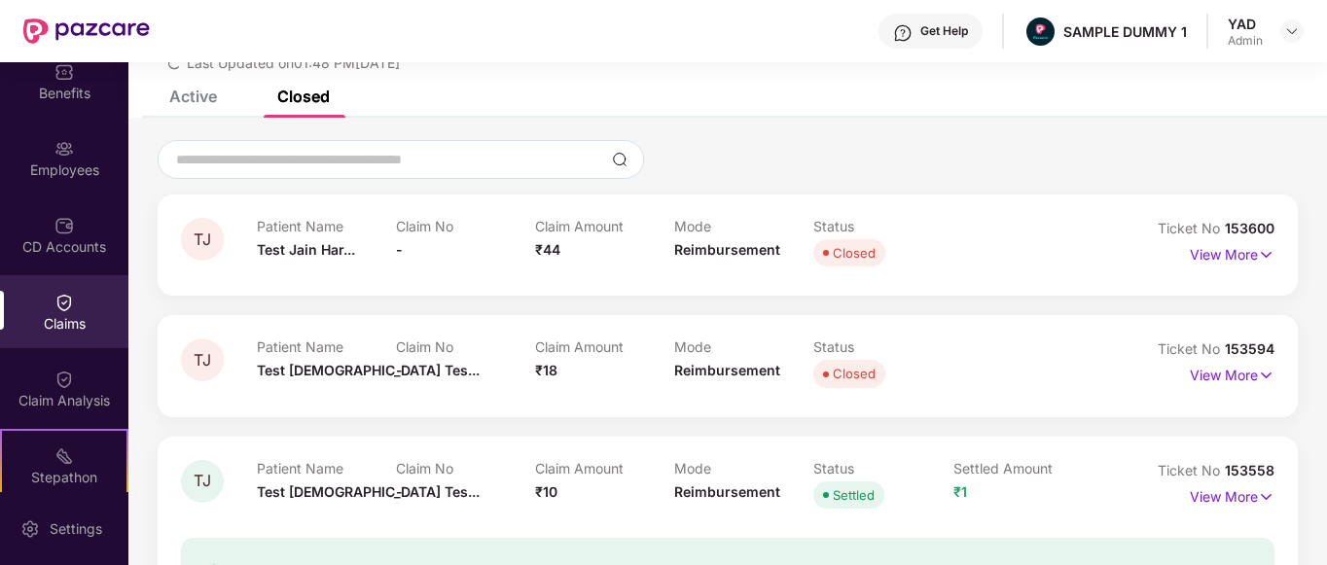
scroll to position [197, 0]
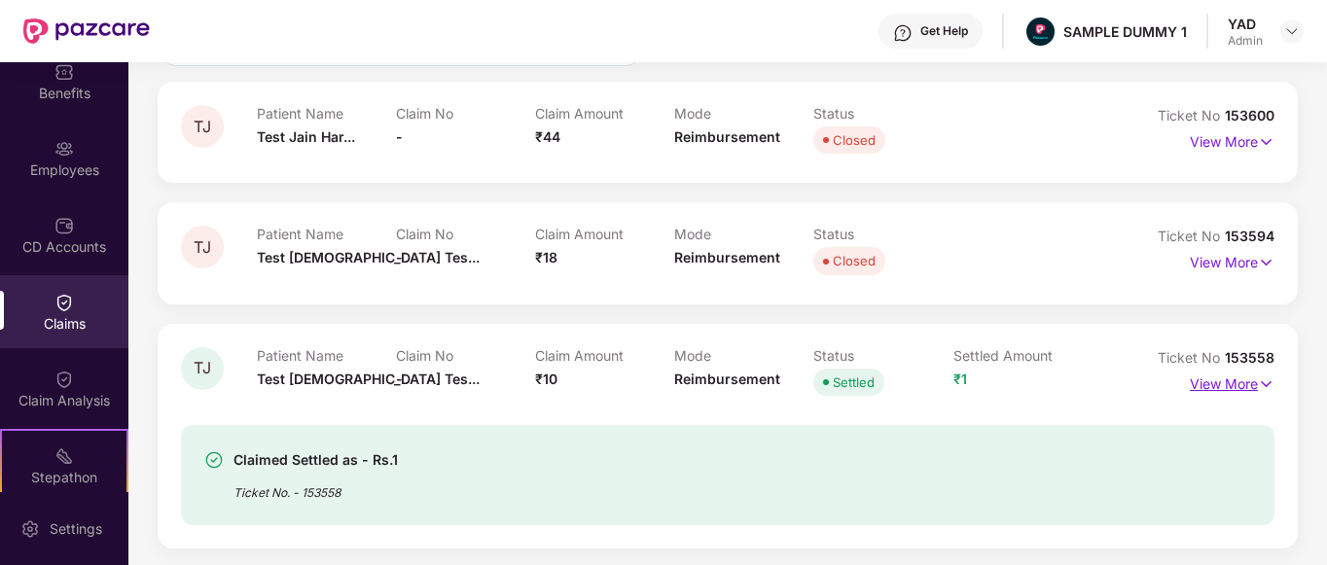
click at [1241, 387] on p "View More" at bounding box center [1232, 382] width 85 height 26
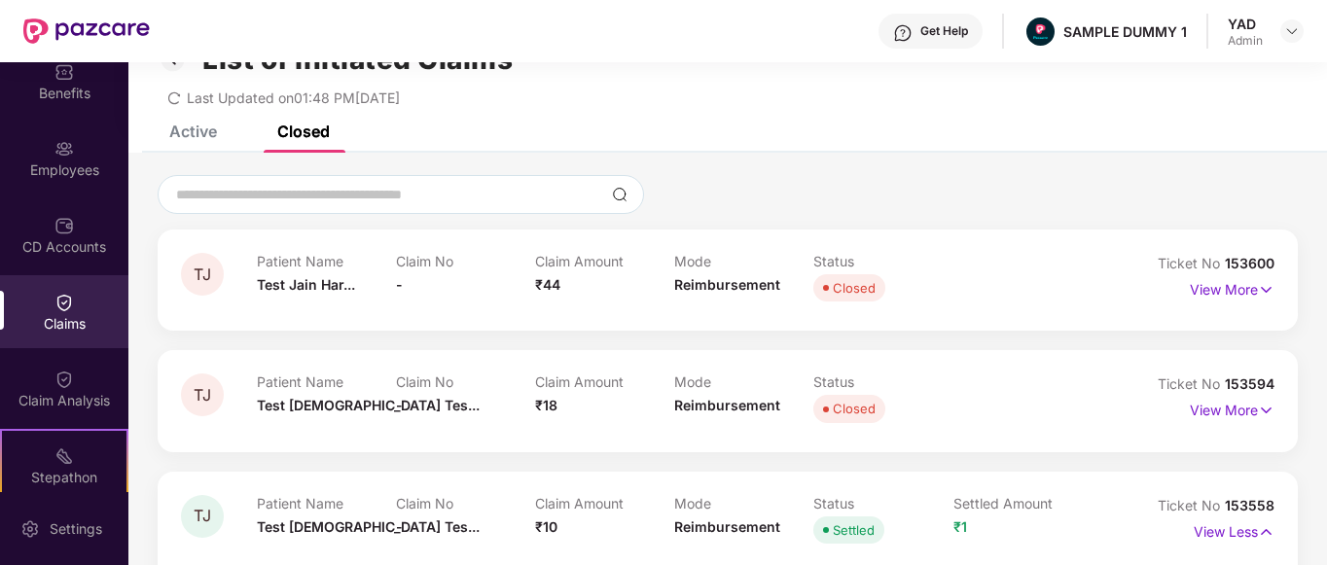
scroll to position [2, 0]
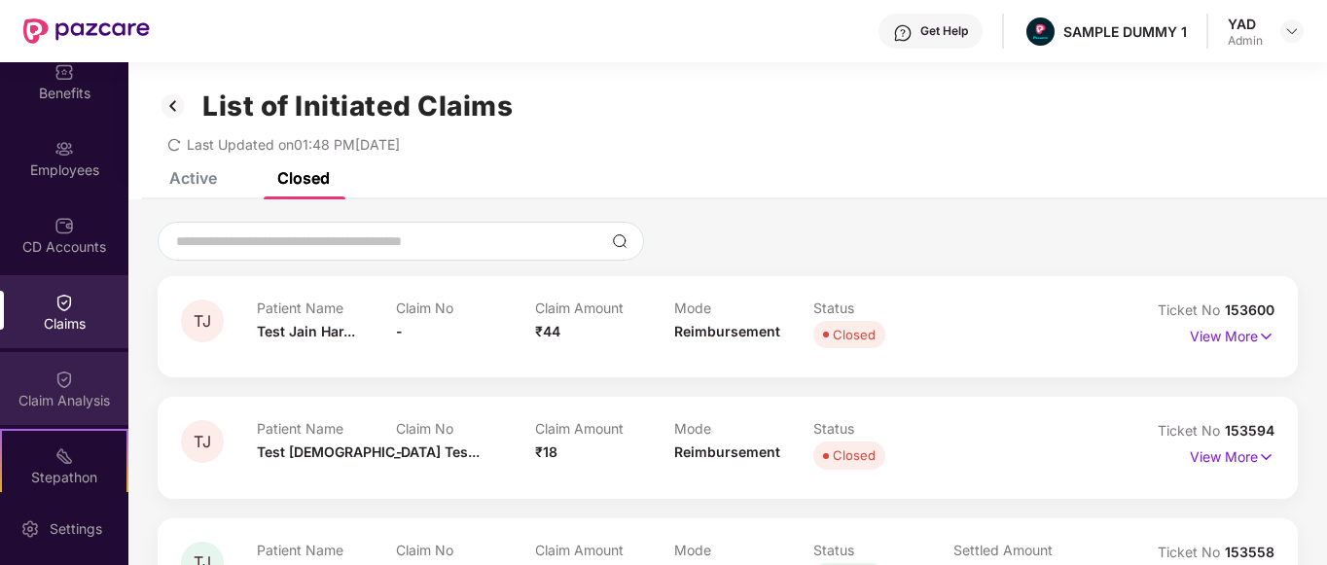
click at [5, 380] on div "Claim Analysis" at bounding box center [64, 388] width 128 height 73
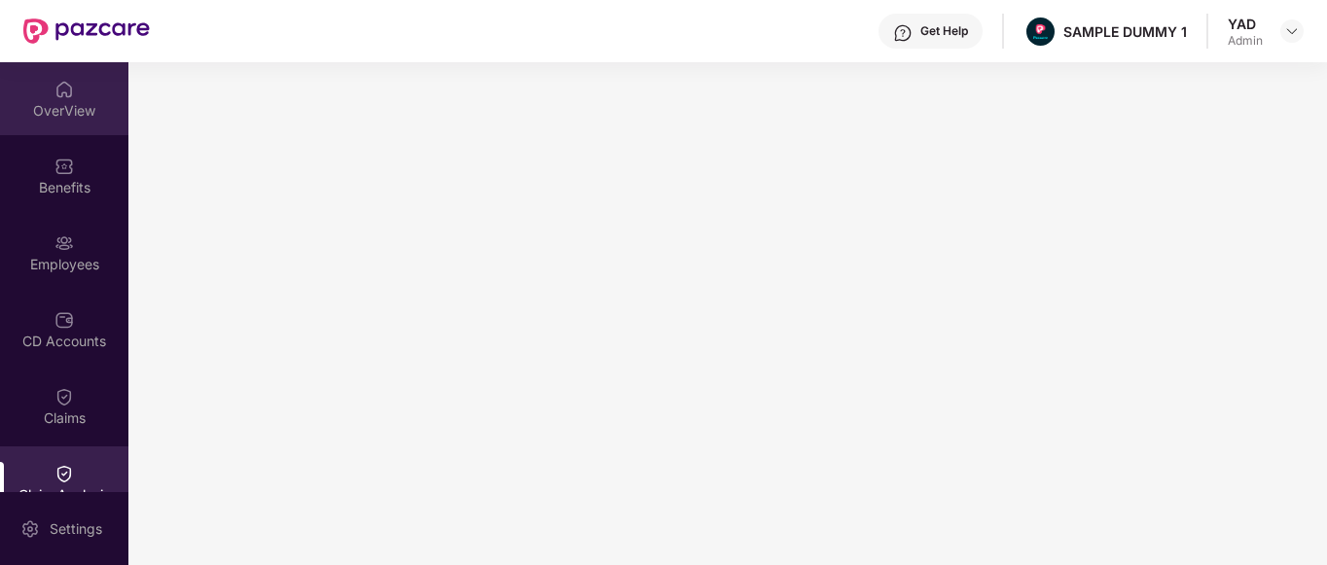
click at [75, 86] on div "OverView" at bounding box center [64, 98] width 128 height 73
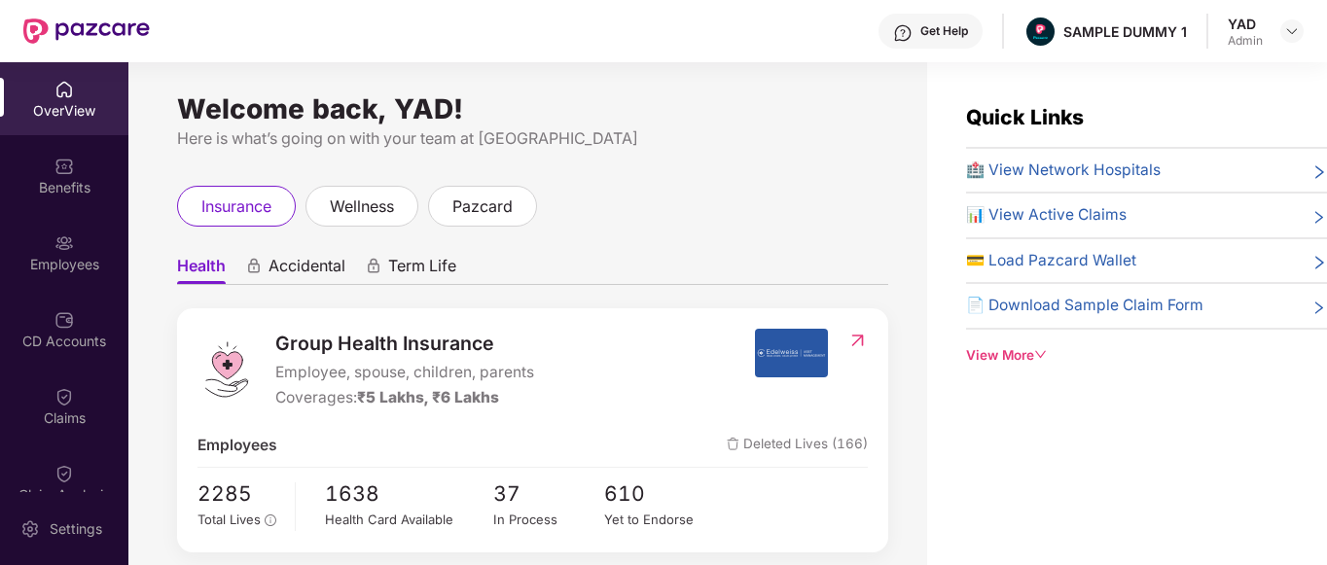
click at [932, 29] on div "Get Help" at bounding box center [945, 31] width 48 height 16
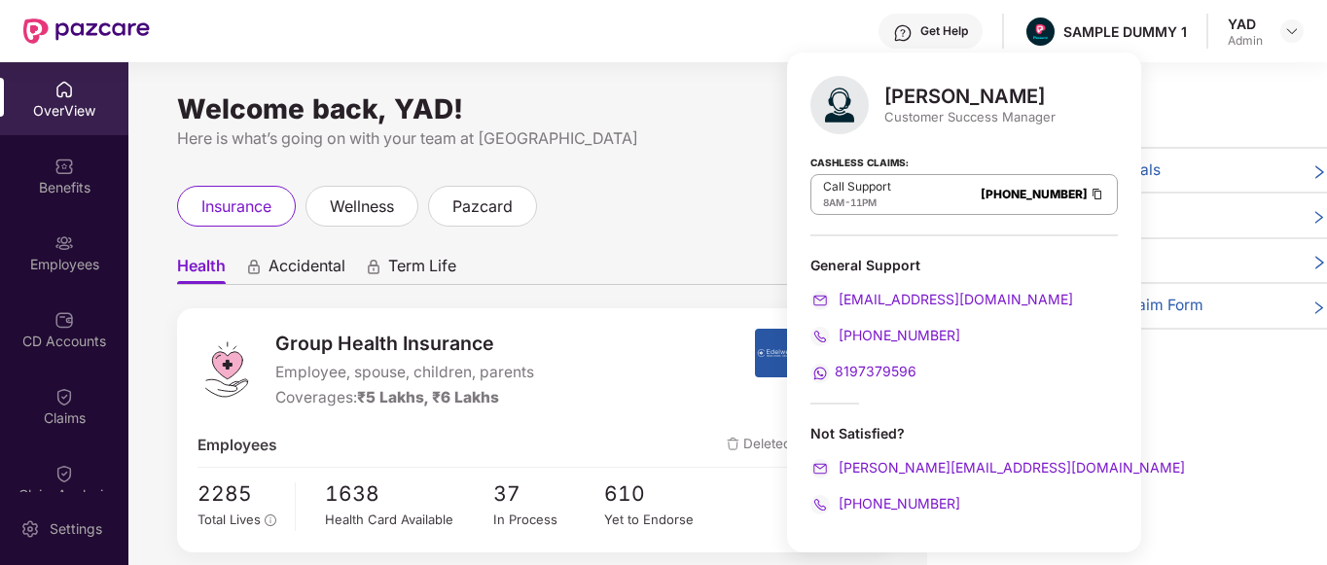
click at [721, 188] on div "insurance wellness pazcard" at bounding box center [532, 206] width 711 height 41
